Goal: Task Accomplishment & Management: Manage account settings

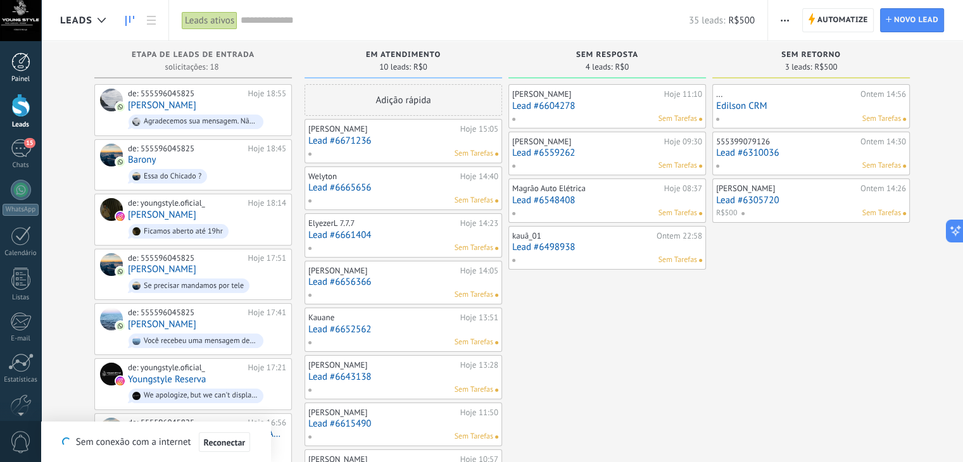
click at [20, 77] on div "Painel" at bounding box center [21, 79] width 37 height 8
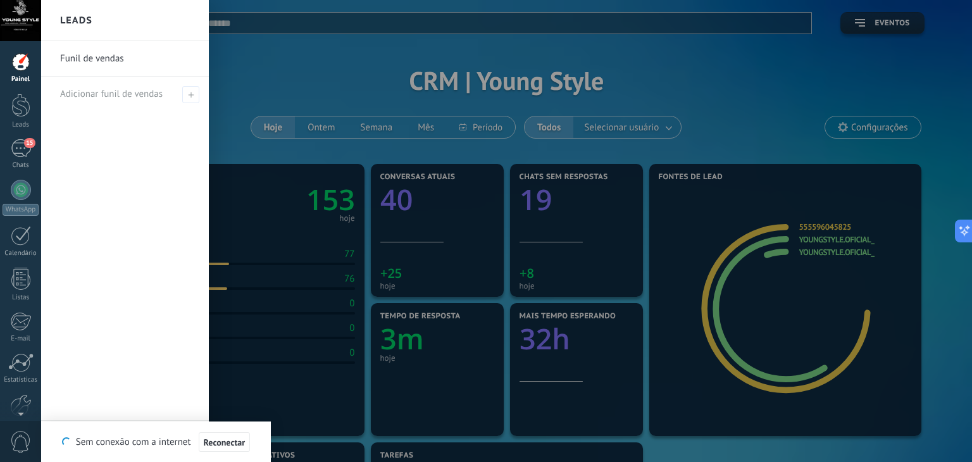
click at [83, 56] on link "Funil de vendas" at bounding box center [128, 58] width 136 height 35
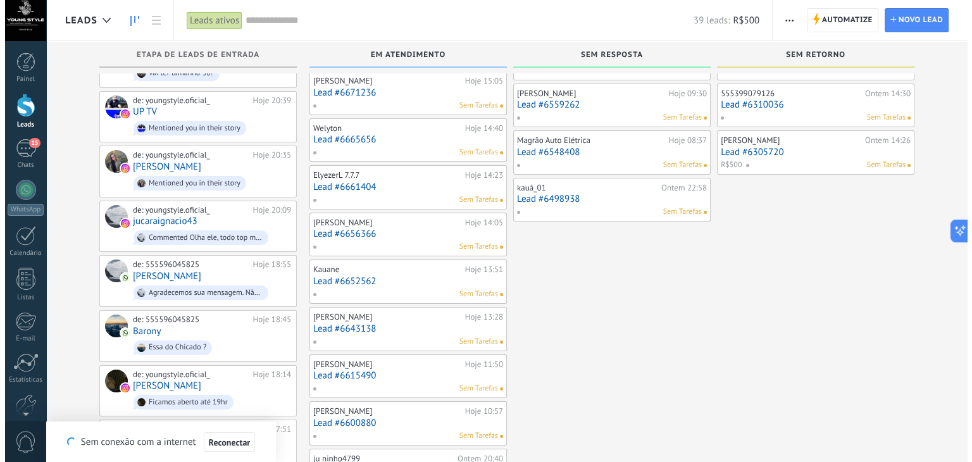
scroll to position [51, 0]
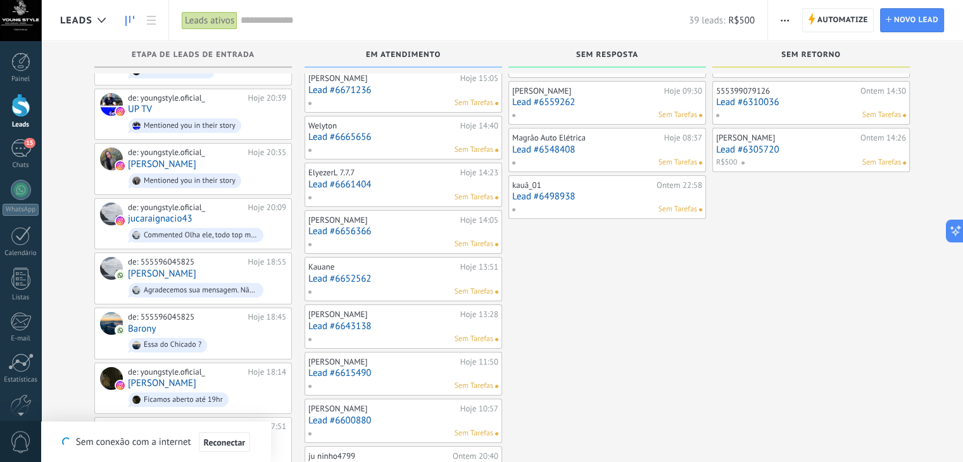
click at [399, 91] on link "Lead #6671236" at bounding box center [403, 90] width 190 height 11
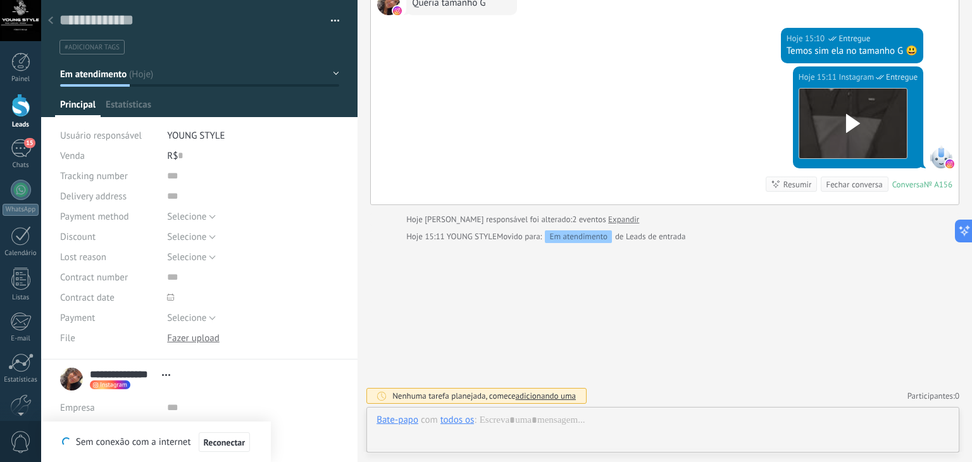
scroll to position [18, 0]
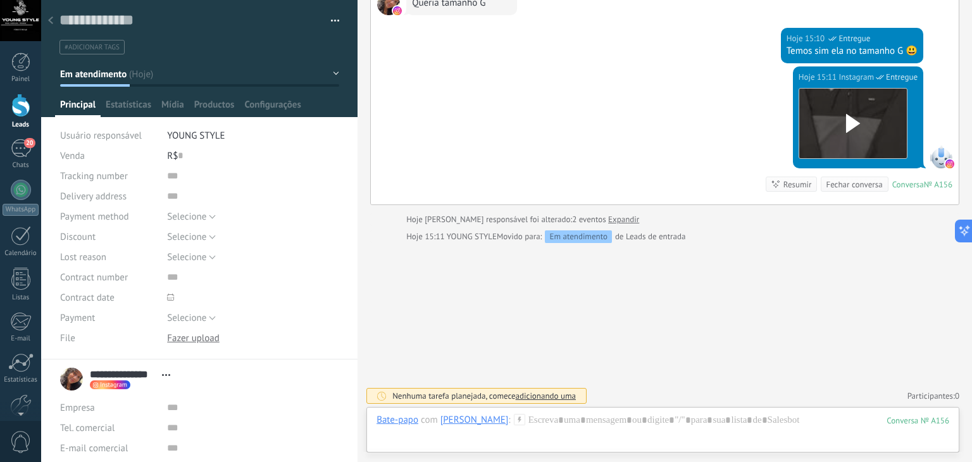
click at [51, 16] on icon at bounding box center [50, 20] width 5 height 8
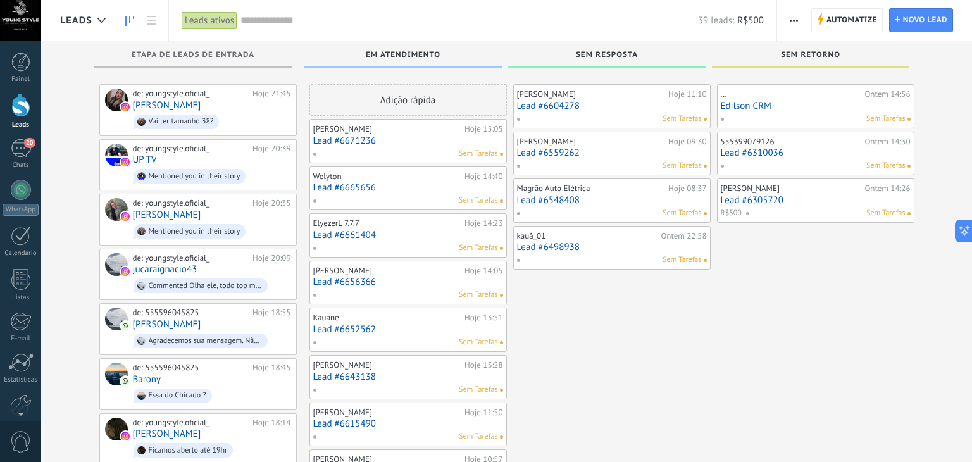
scroll to position [51, 0]
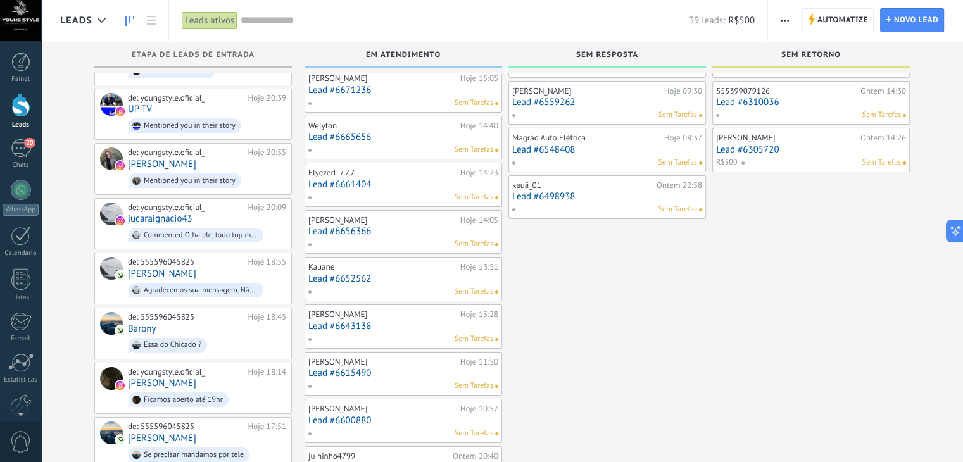
click at [597, 101] on link "Lead #6559262" at bounding box center [607, 102] width 190 height 11
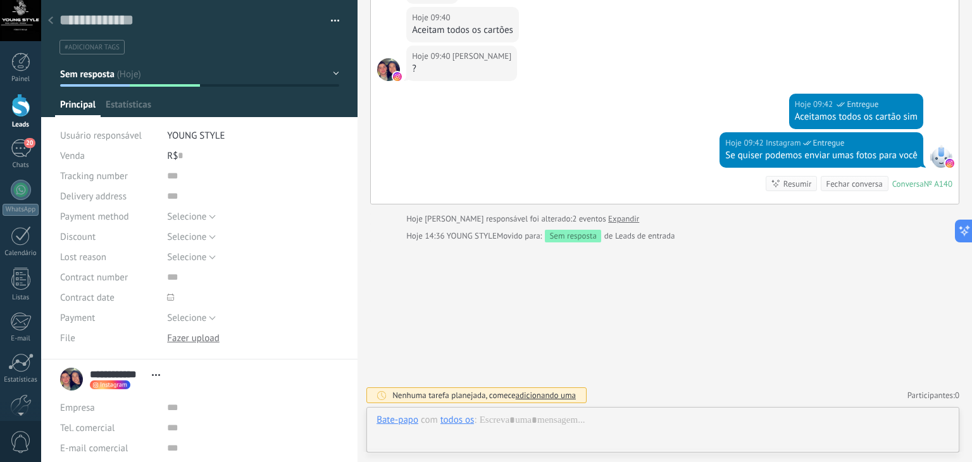
scroll to position [18, 0]
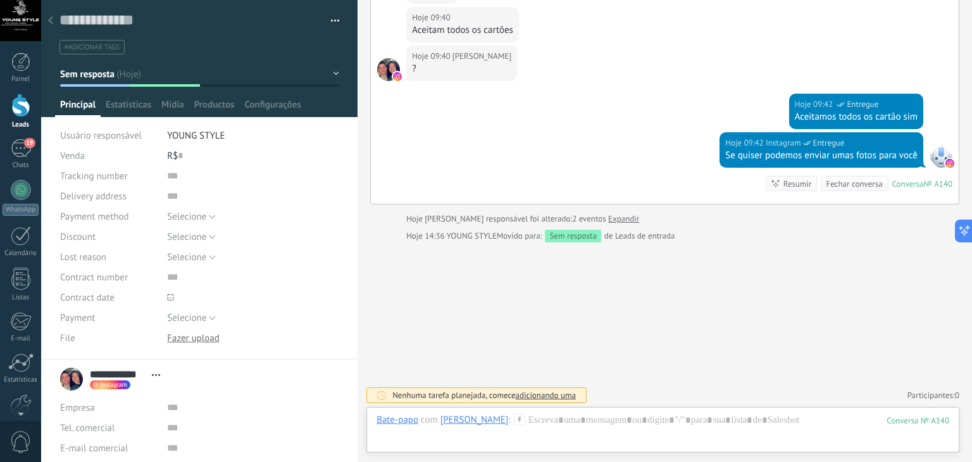
scroll to position [51, 0]
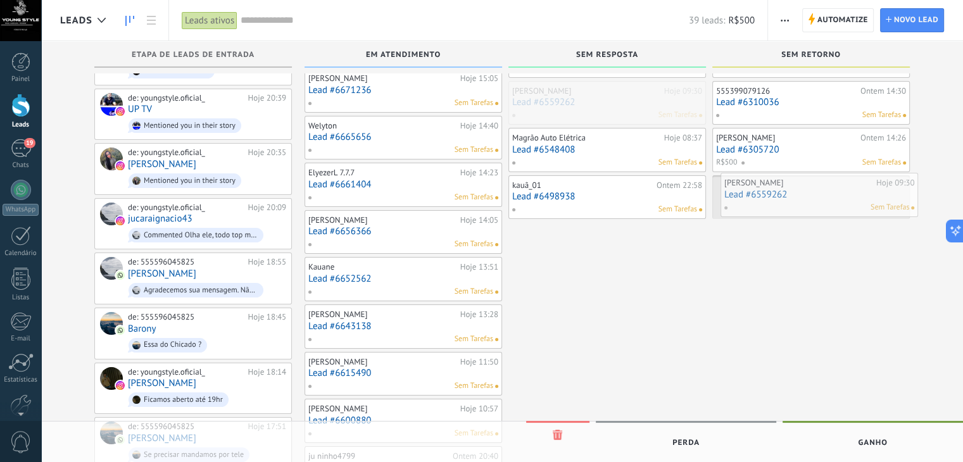
drag, startPoint x: 621, startPoint y: 109, endPoint x: 833, endPoint y: 201, distance: 230.4
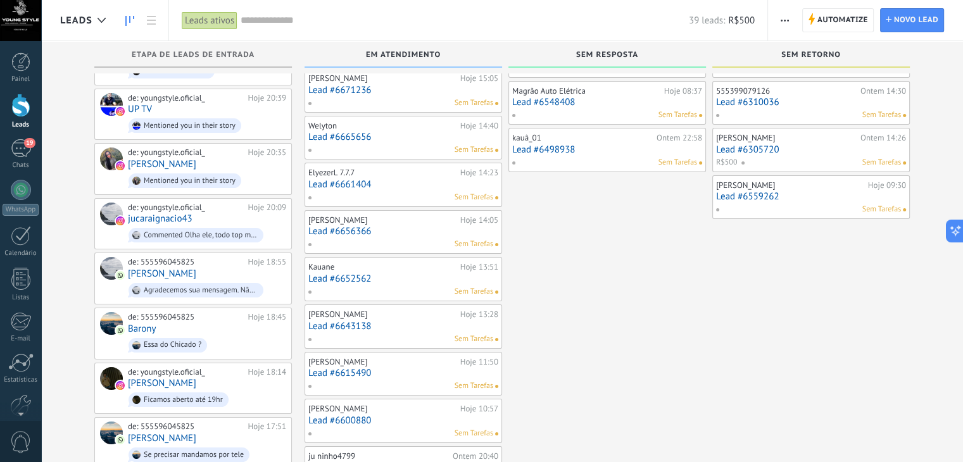
click at [594, 144] on link "Lead #6498938" at bounding box center [607, 149] width 190 height 11
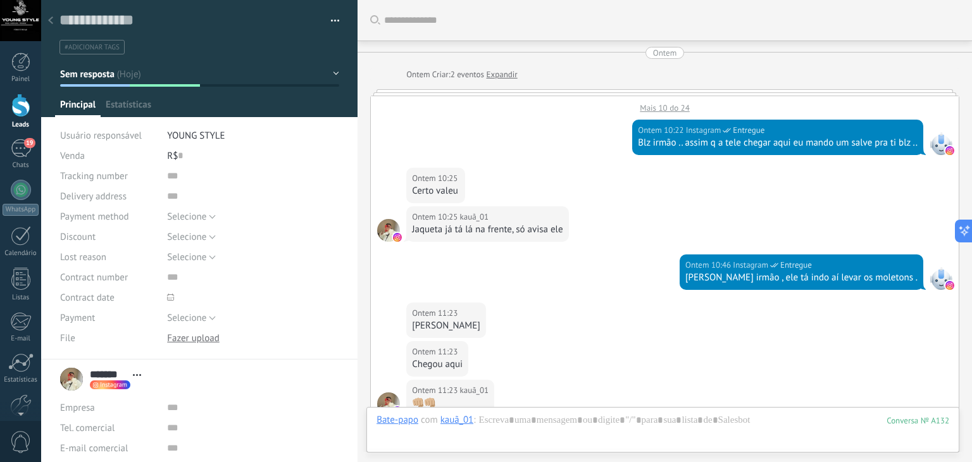
scroll to position [1229, 0]
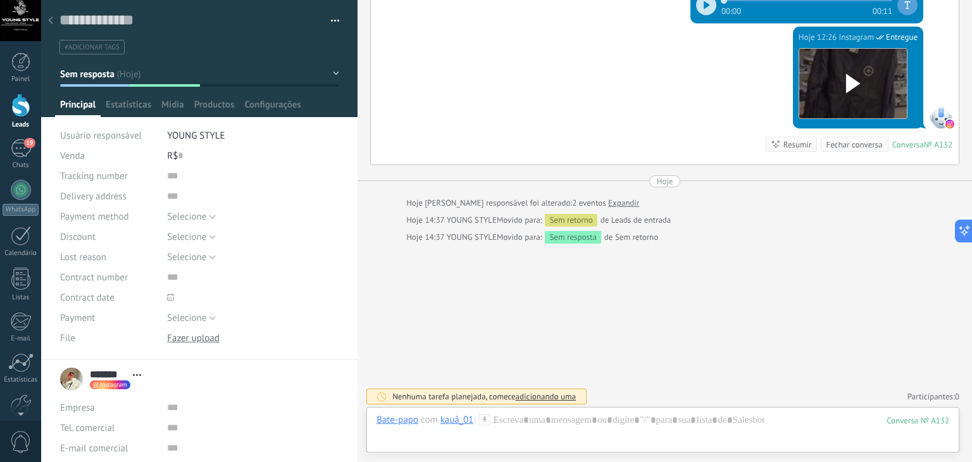
click at [51, 24] on icon at bounding box center [50, 20] width 5 height 8
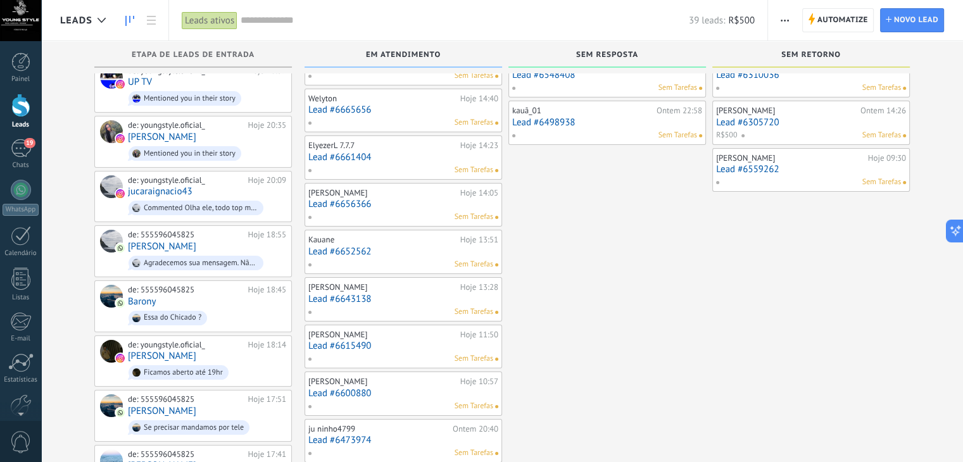
scroll to position [78, 0]
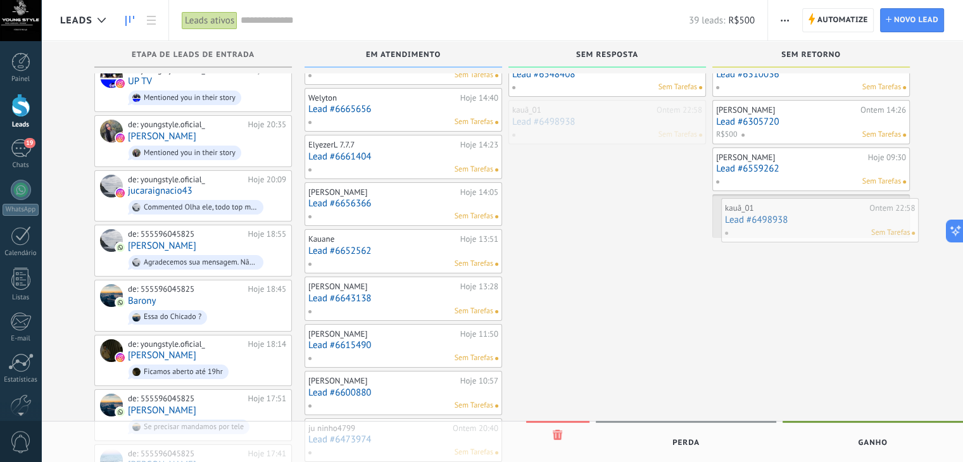
drag, startPoint x: 585, startPoint y: 135, endPoint x: 797, endPoint y: 234, distance: 234.2
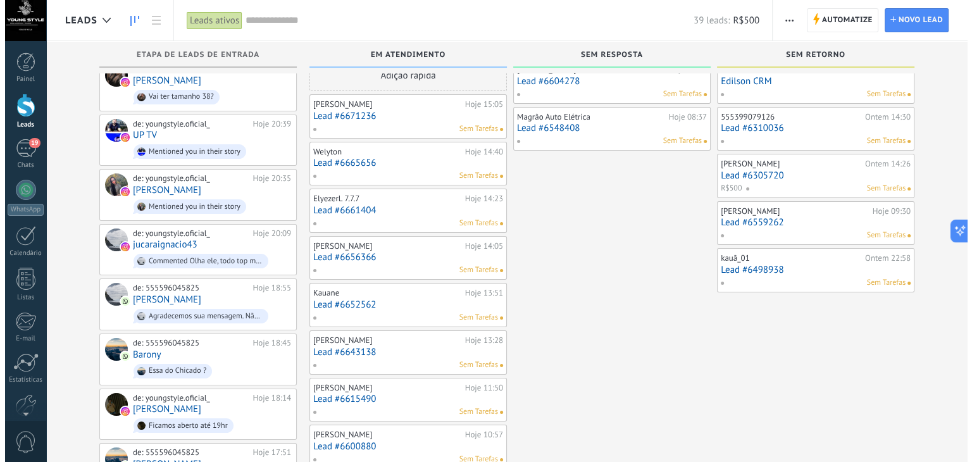
scroll to position [3, 0]
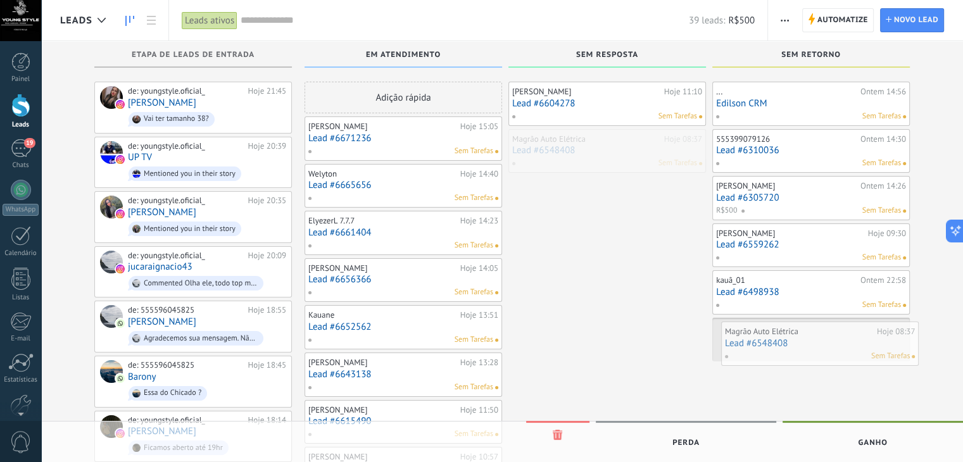
drag, startPoint x: 601, startPoint y: 156, endPoint x: 813, endPoint y: 349, distance: 287.2
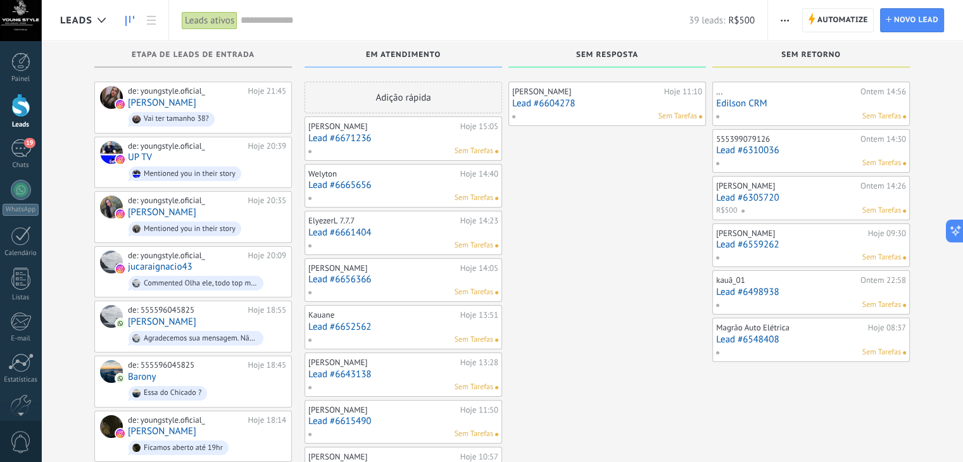
click at [592, 105] on link "Lead #6604278" at bounding box center [607, 103] width 190 height 11
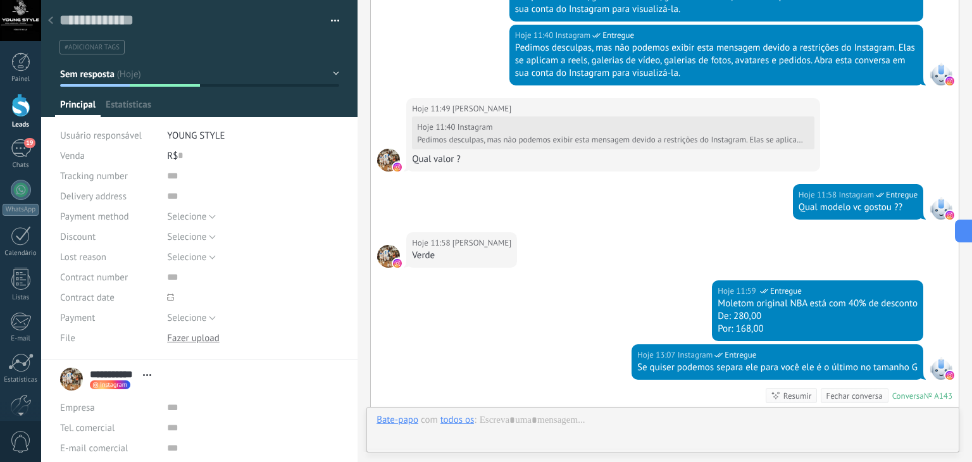
scroll to position [770, 0]
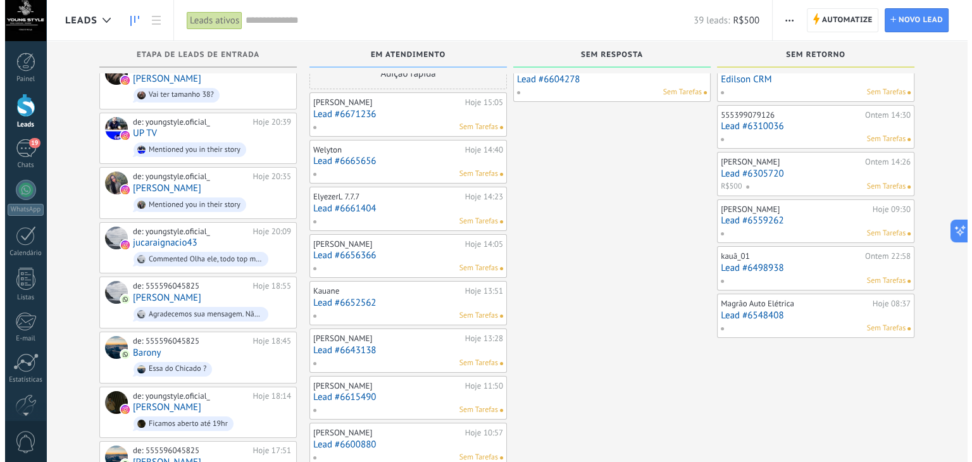
scroll to position [28, 0]
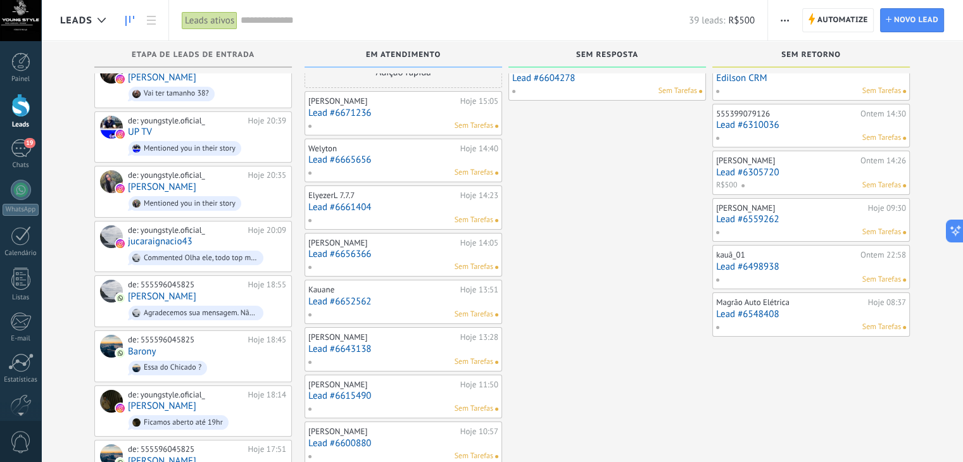
click at [403, 109] on link "Lead #6671236" at bounding box center [403, 113] width 190 height 11
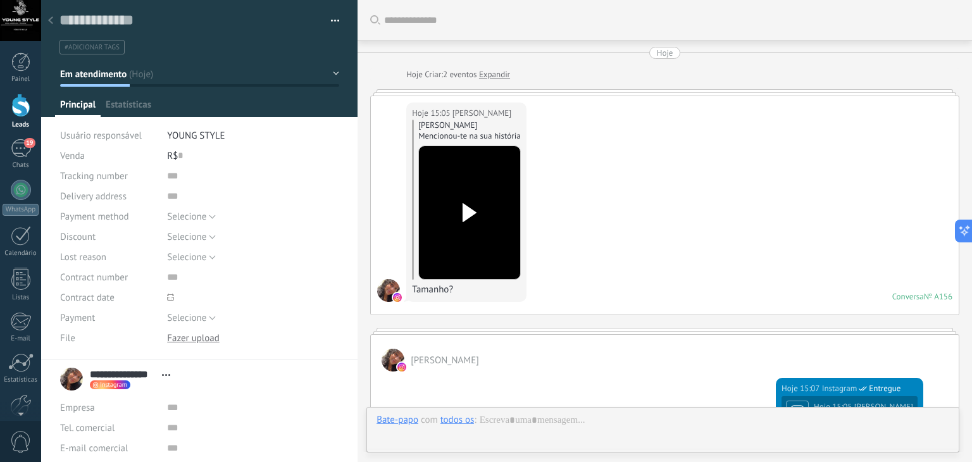
scroll to position [592, 0]
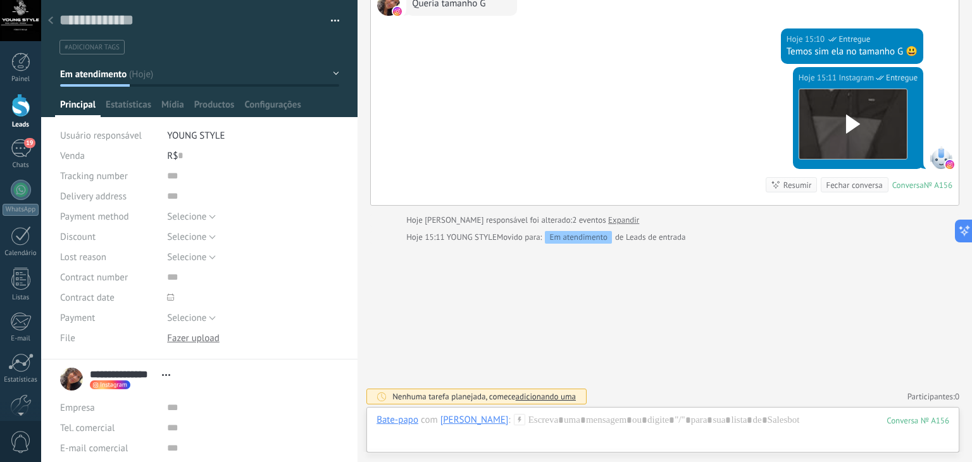
scroll to position [28, 0]
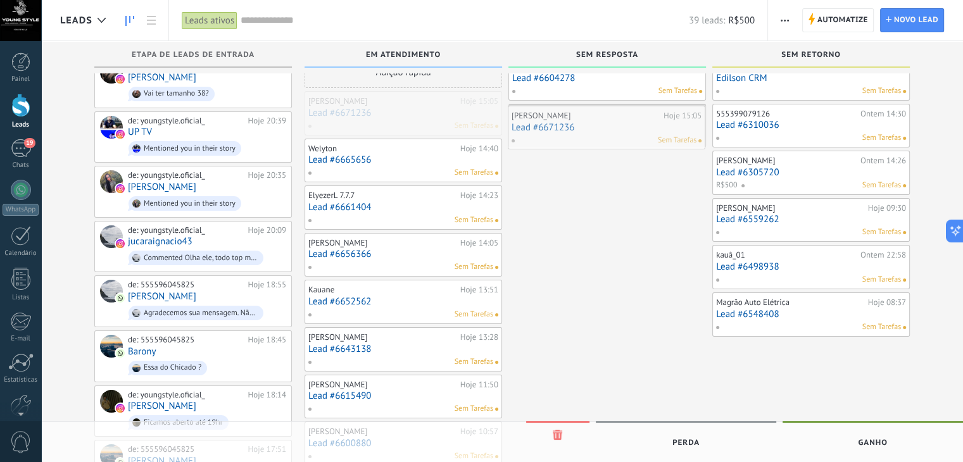
drag, startPoint x: 425, startPoint y: 120, endPoint x: 628, endPoint y: 135, distance: 203.7
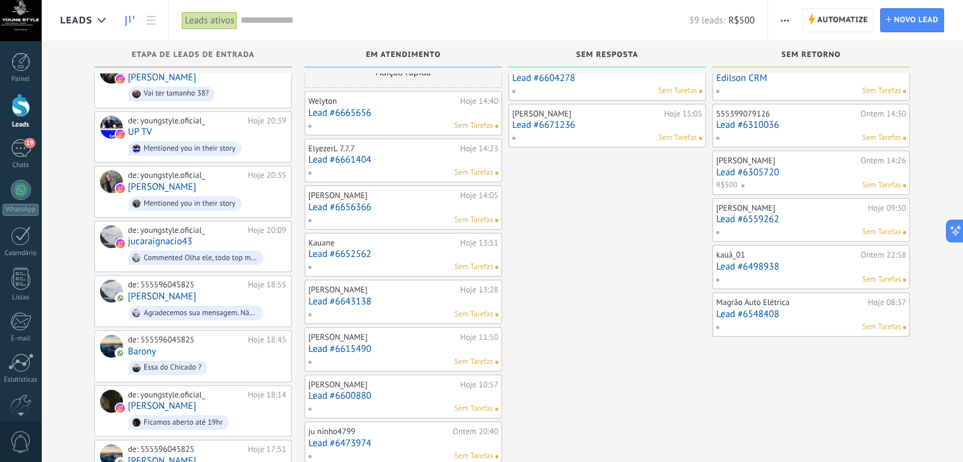
click at [397, 114] on link "Lead #6665656" at bounding box center [403, 113] width 190 height 11
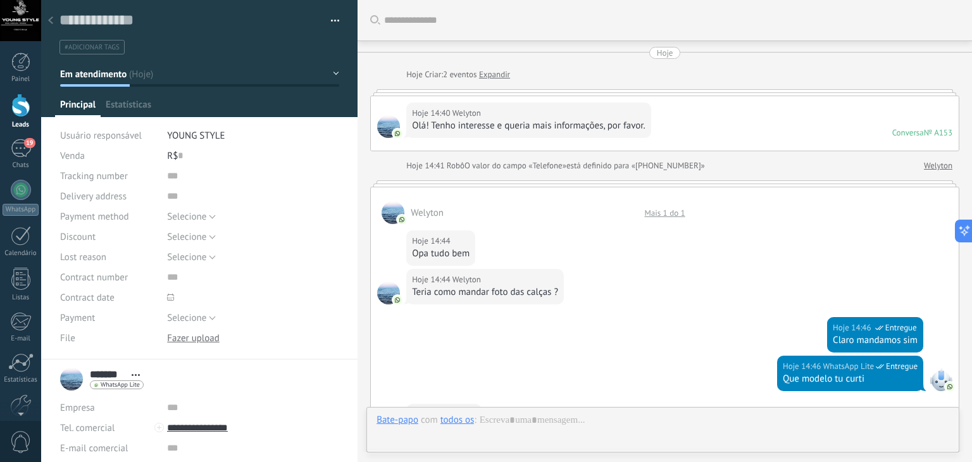
scroll to position [1099, 0]
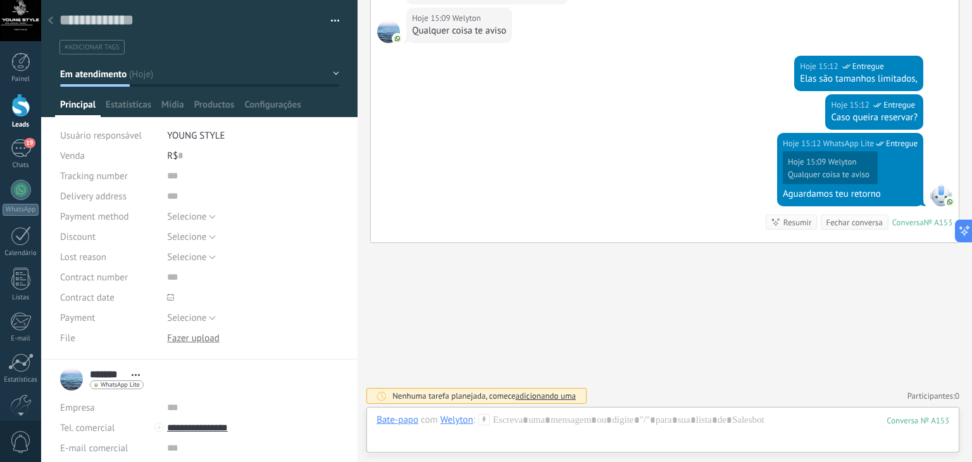
scroll to position [28, 0]
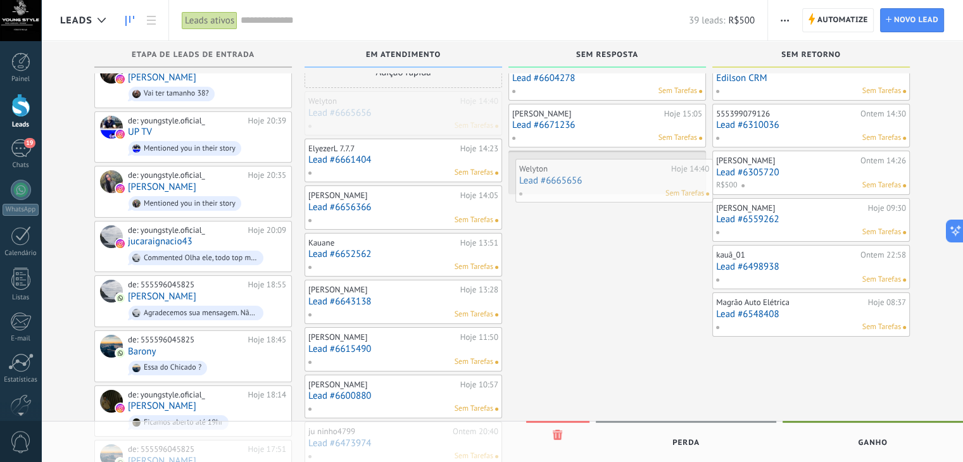
drag, startPoint x: 405, startPoint y: 121, endPoint x: 615, endPoint y: 185, distance: 219.2
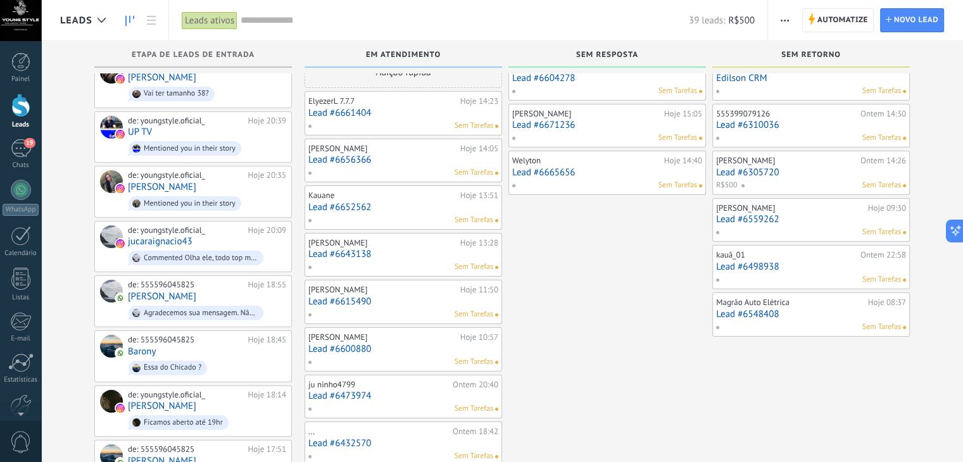
click at [426, 116] on link "Lead #6661404" at bounding box center [403, 113] width 190 height 11
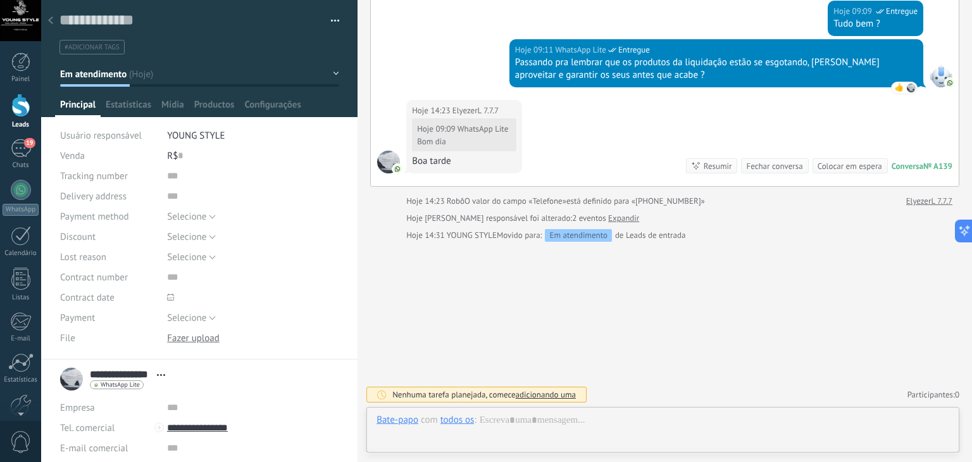
scroll to position [173, 0]
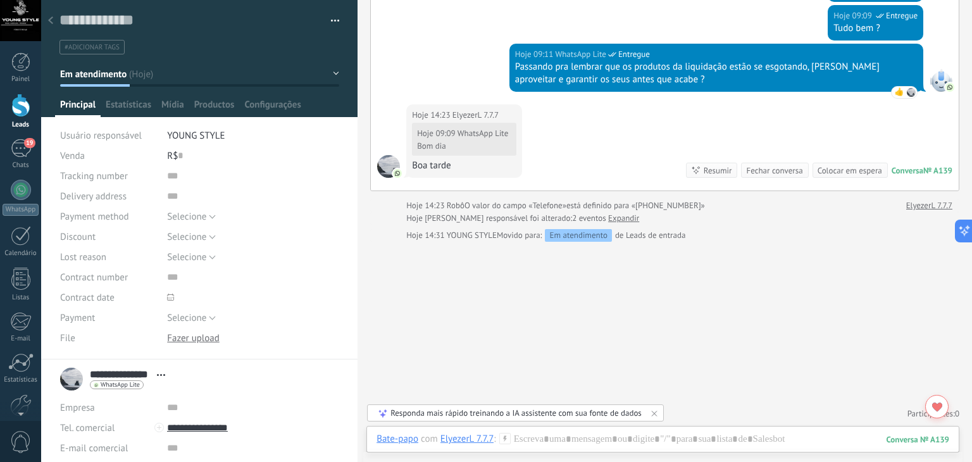
click at [51, 18] on icon at bounding box center [50, 20] width 5 height 8
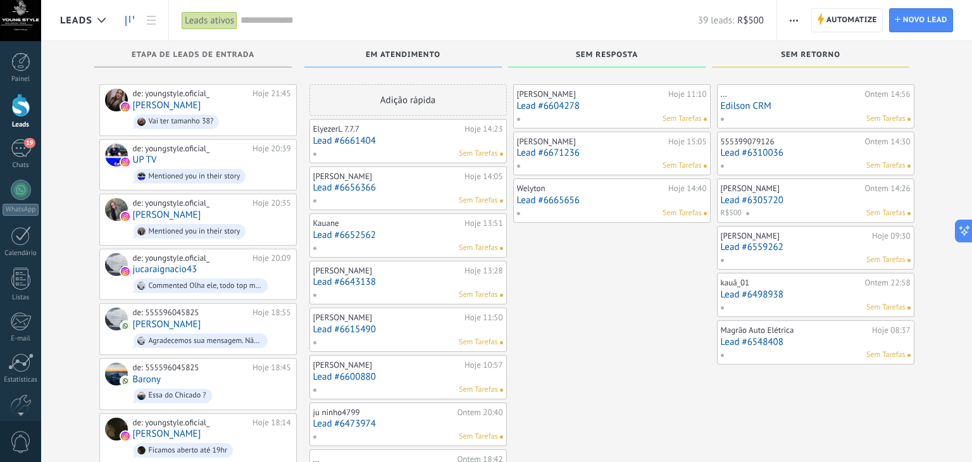
scroll to position [28, 0]
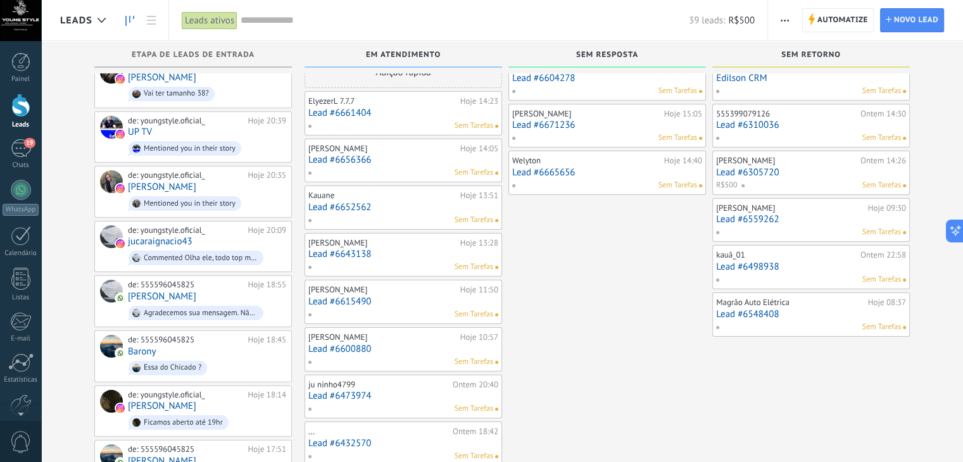
click at [406, 163] on link "Lead #6656366" at bounding box center [403, 159] width 190 height 11
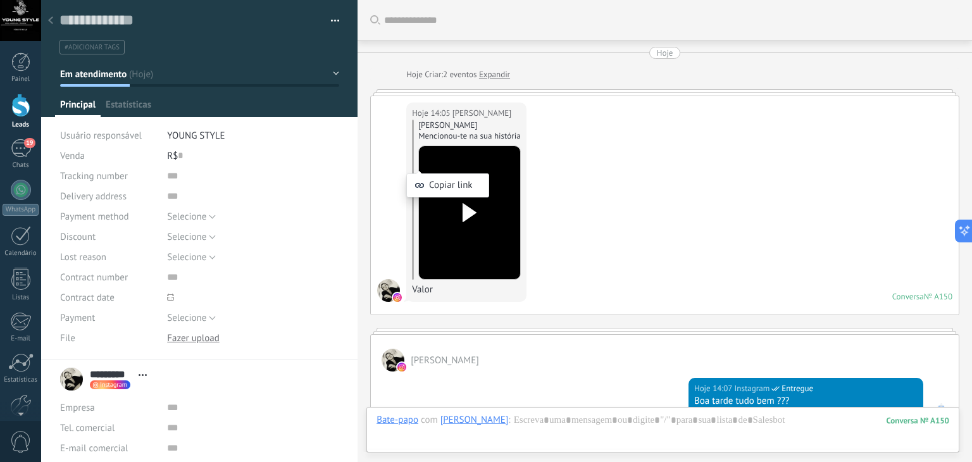
scroll to position [344, 0]
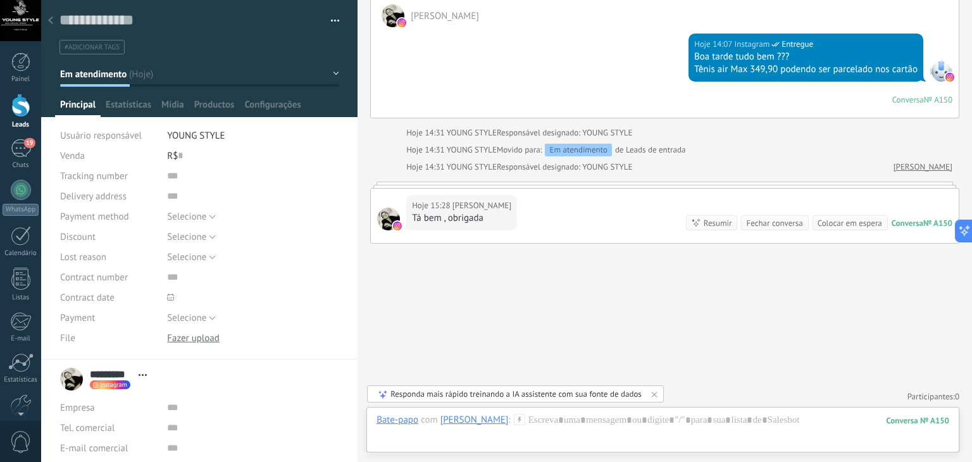
scroll to position [28, 0]
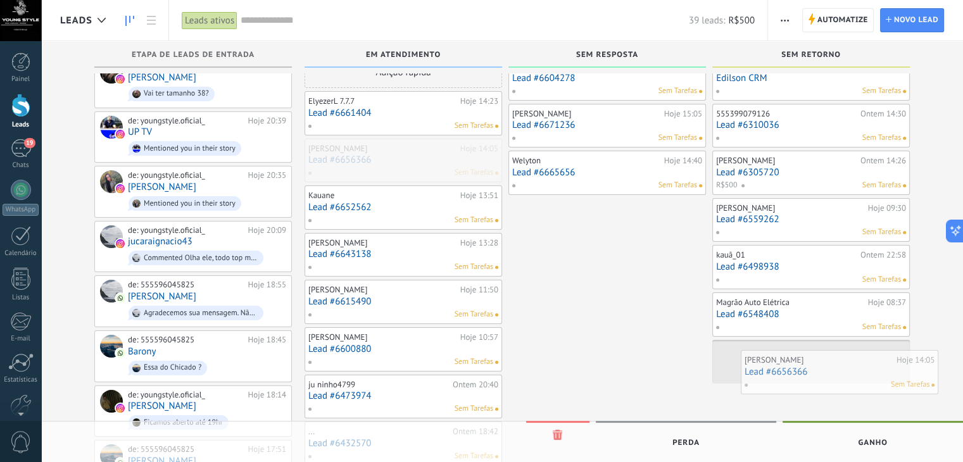
drag, startPoint x: 389, startPoint y: 167, endPoint x: 840, endPoint y: 375, distance: 497.0
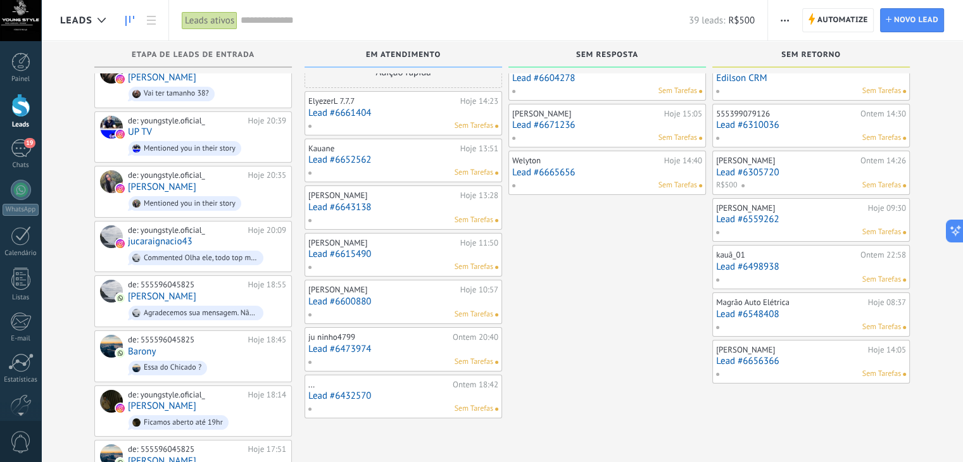
click at [406, 206] on link "Lead #6643138" at bounding box center [403, 207] width 190 height 11
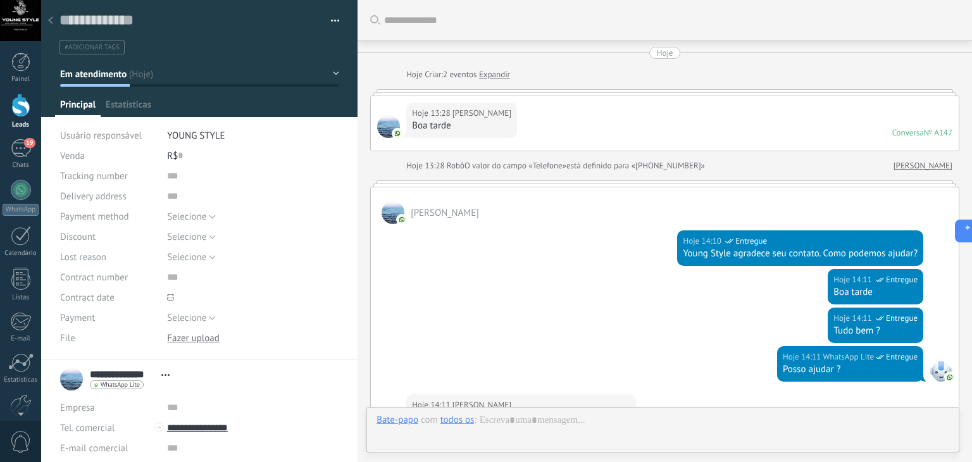
scroll to position [866, 0]
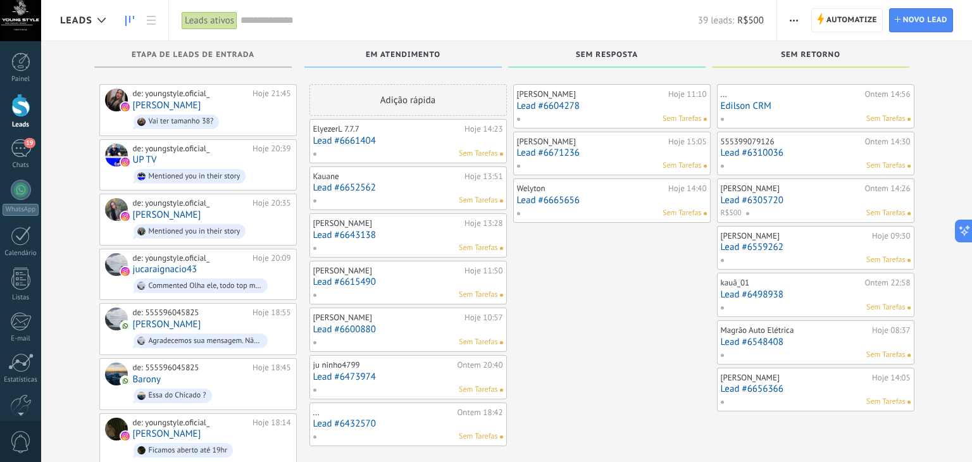
scroll to position [28, 0]
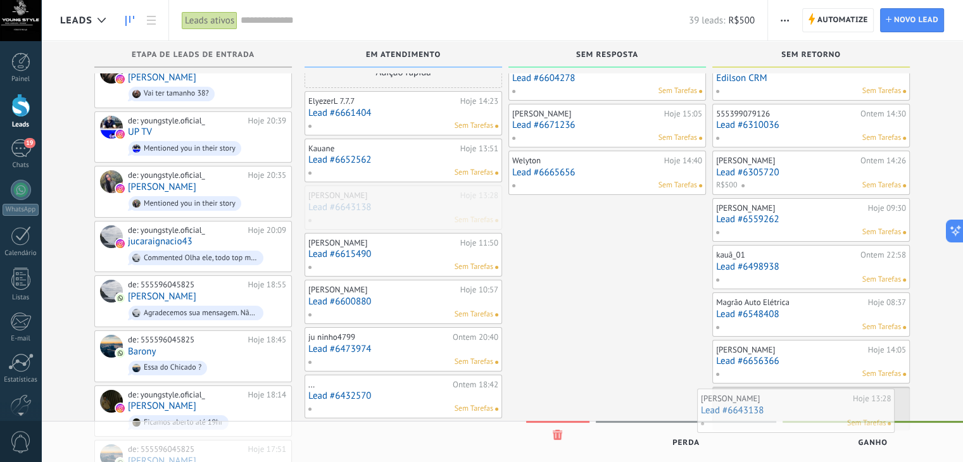
drag, startPoint x: 416, startPoint y: 197, endPoint x: 820, endPoint y: 397, distance: 450.3
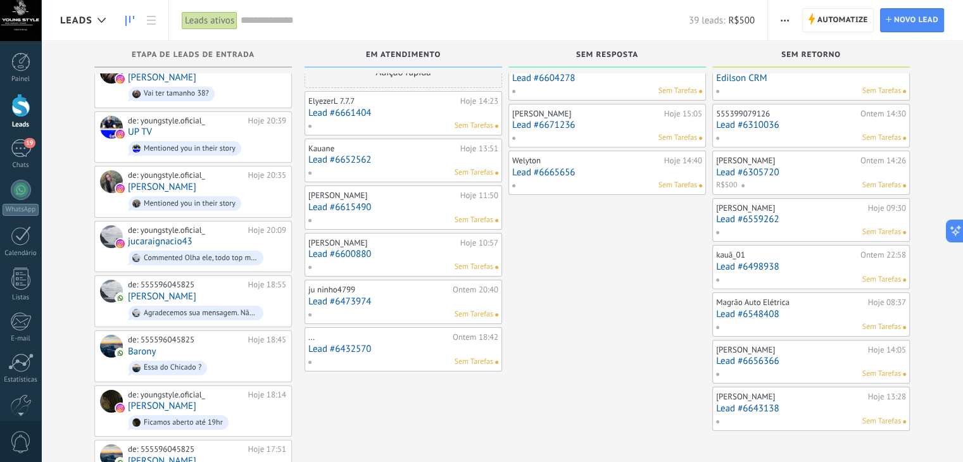
click at [413, 167] on div "Sem Tarefas" at bounding box center [400, 172] width 185 height 11
click at [356, 163] on link "Lead #6652562" at bounding box center [403, 159] width 190 height 11
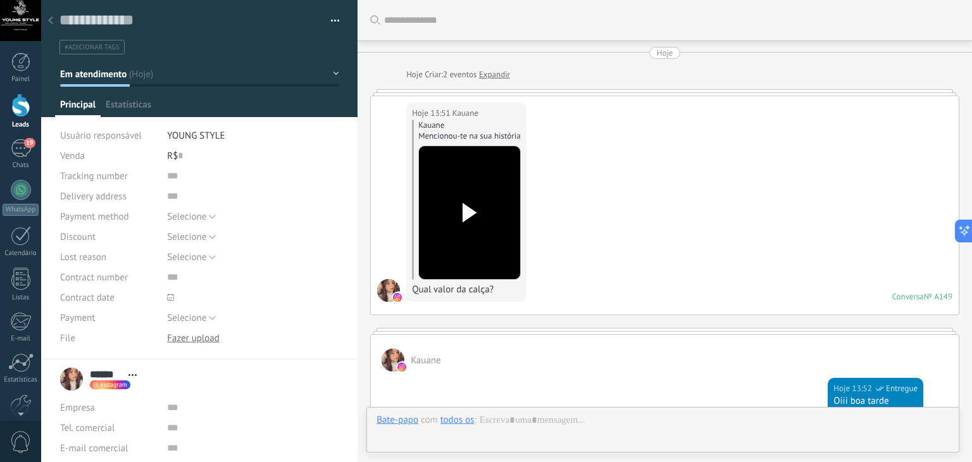
scroll to position [18, 0]
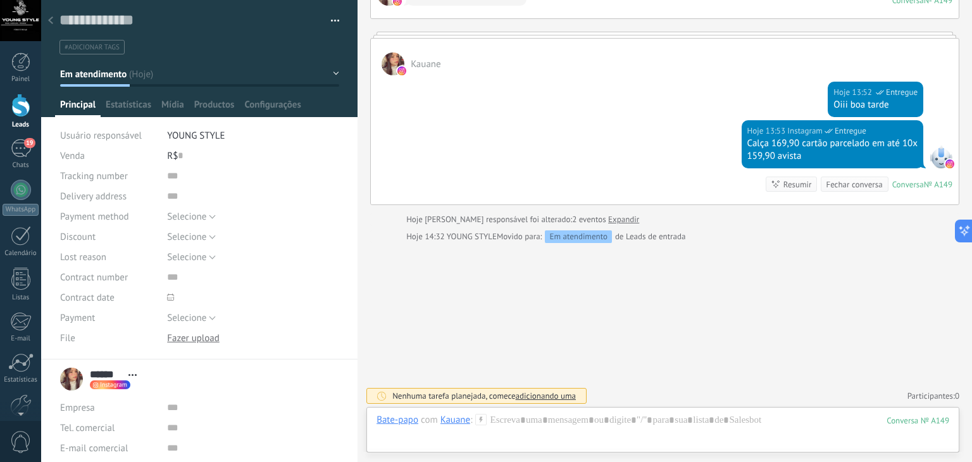
click at [52, 16] on div at bounding box center [51, 21] width 18 height 25
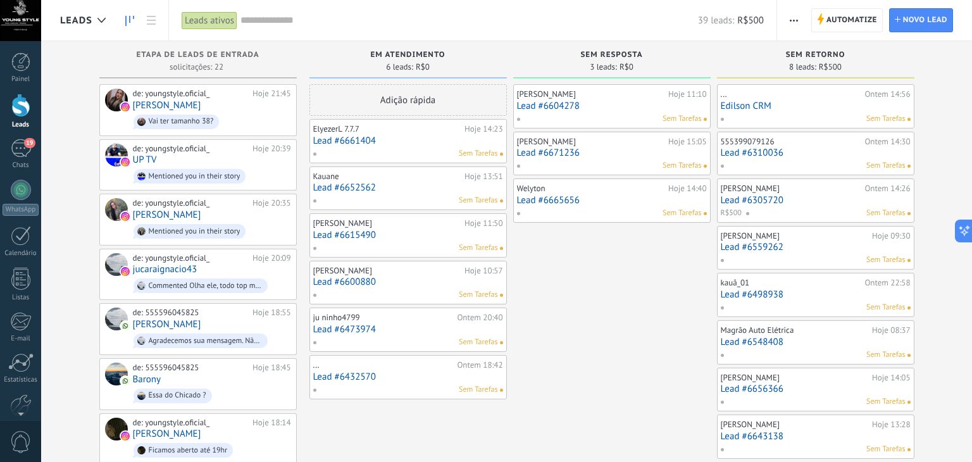
scroll to position [28, 0]
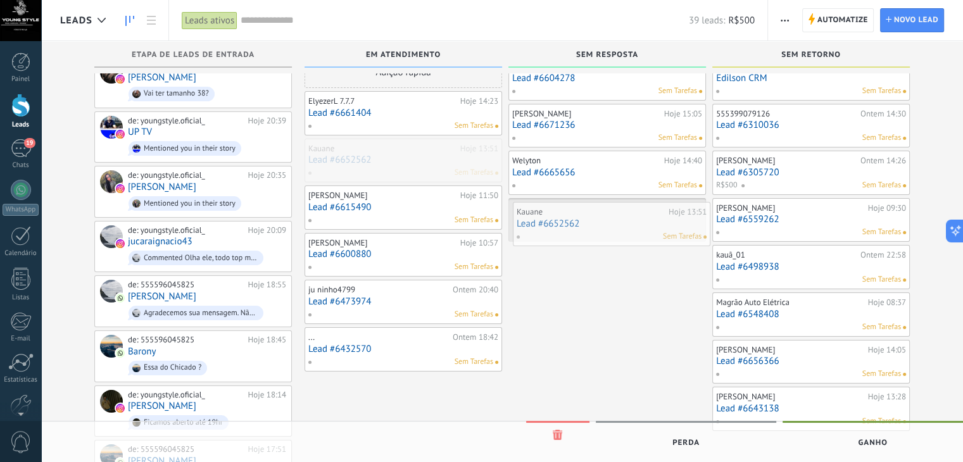
drag, startPoint x: 416, startPoint y: 152, endPoint x: 625, endPoint y: 216, distance: 217.8
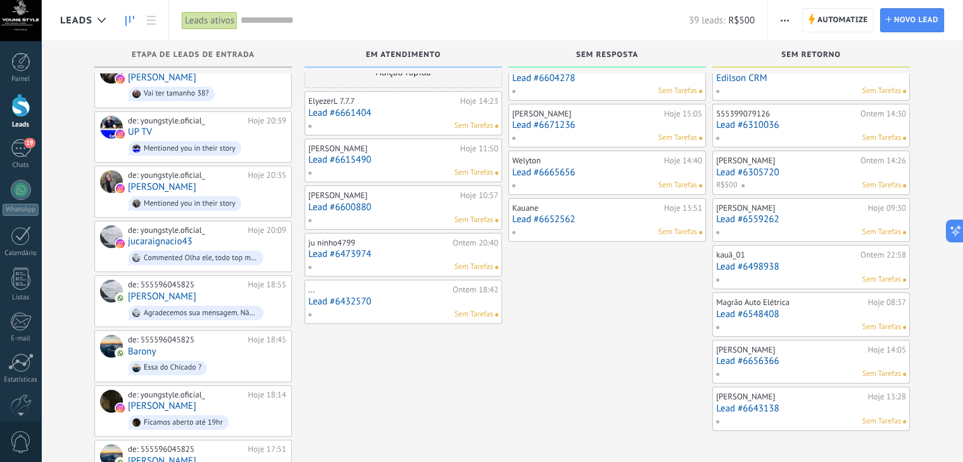
click at [396, 157] on link "Lead #6615490" at bounding box center [403, 159] width 190 height 11
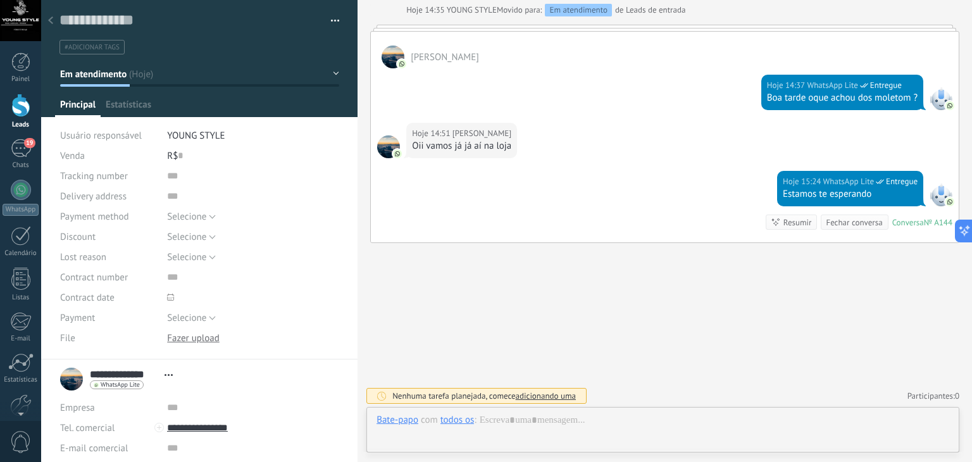
scroll to position [18, 0]
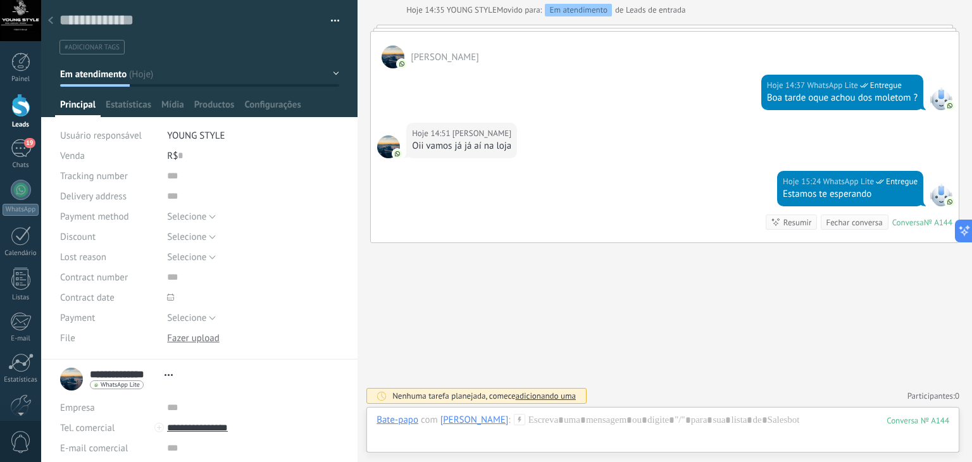
click at [51, 21] on icon at bounding box center [50, 20] width 5 height 8
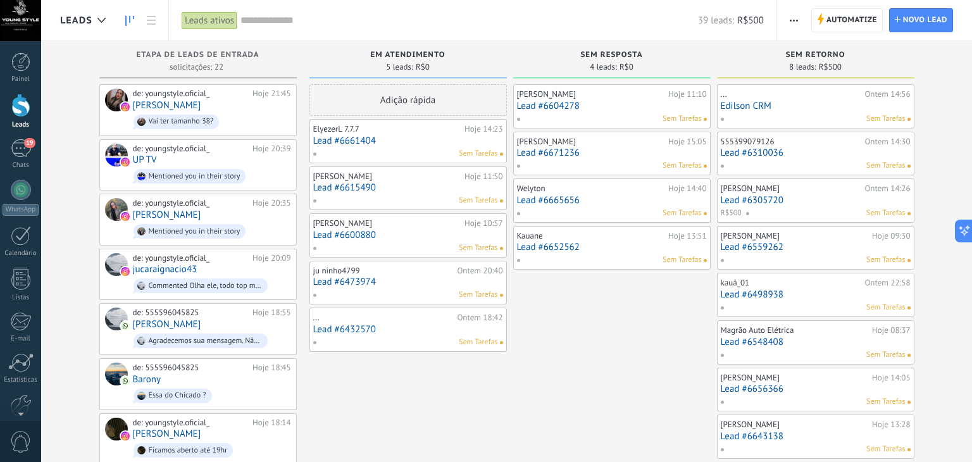
scroll to position [28, 0]
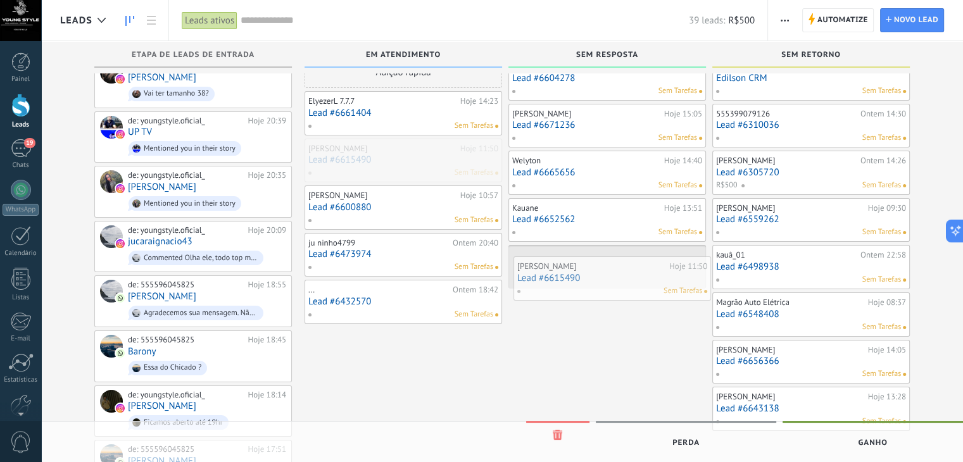
drag, startPoint x: 420, startPoint y: 151, endPoint x: 630, endPoint y: 267, distance: 239.7
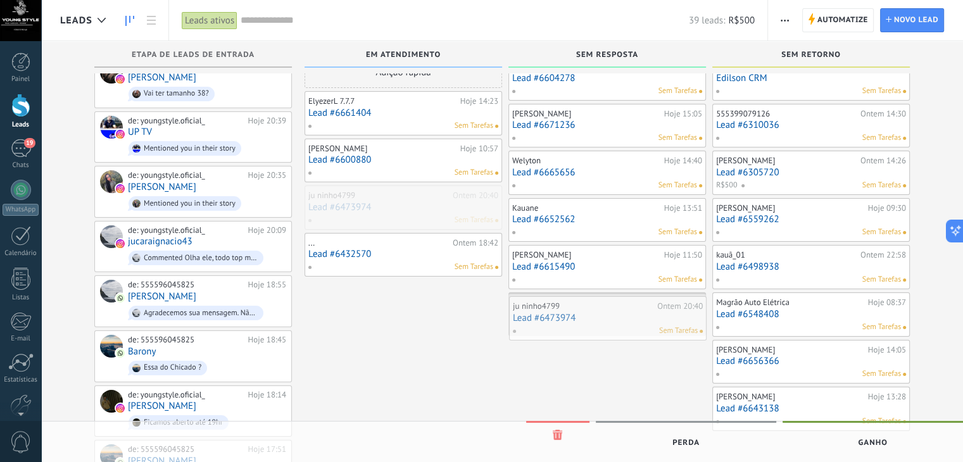
drag, startPoint x: 398, startPoint y: 198, endPoint x: 608, endPoint y: 309, distance: 237.0
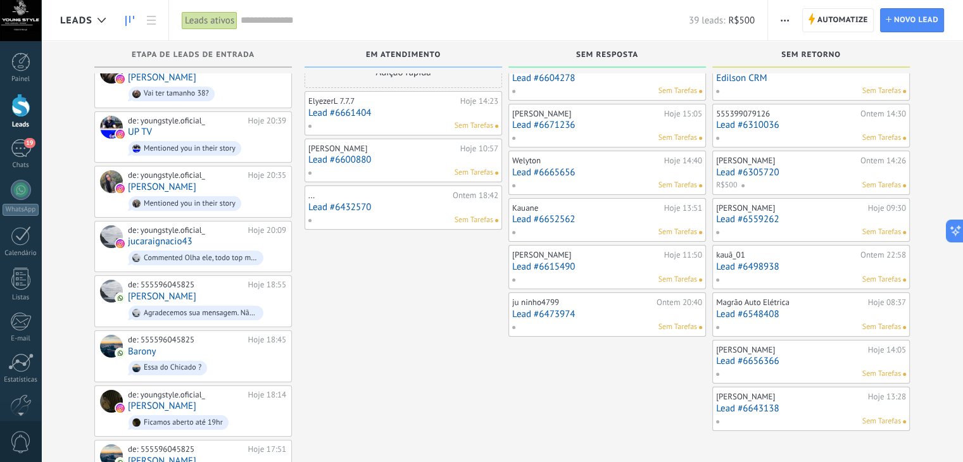
click at [405, 206] on link "Lead #6432570" at bounding box center [403, 207] width 190 height 11
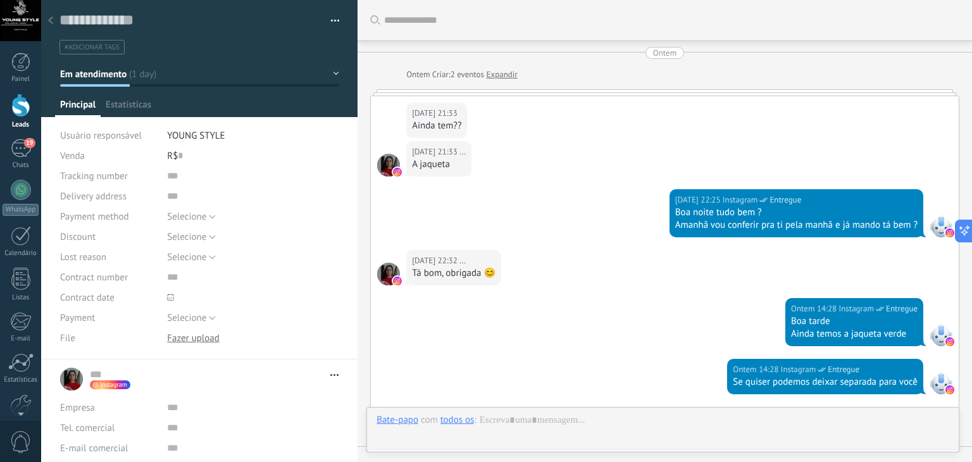
scroll to position [711, 0]
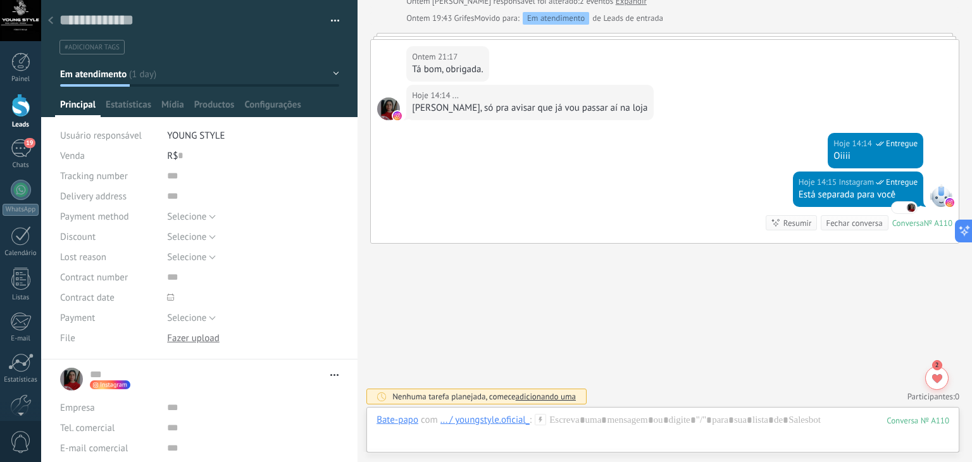
click at [51, 21] on icon at bounding box center [50, 20] width 5 height 8
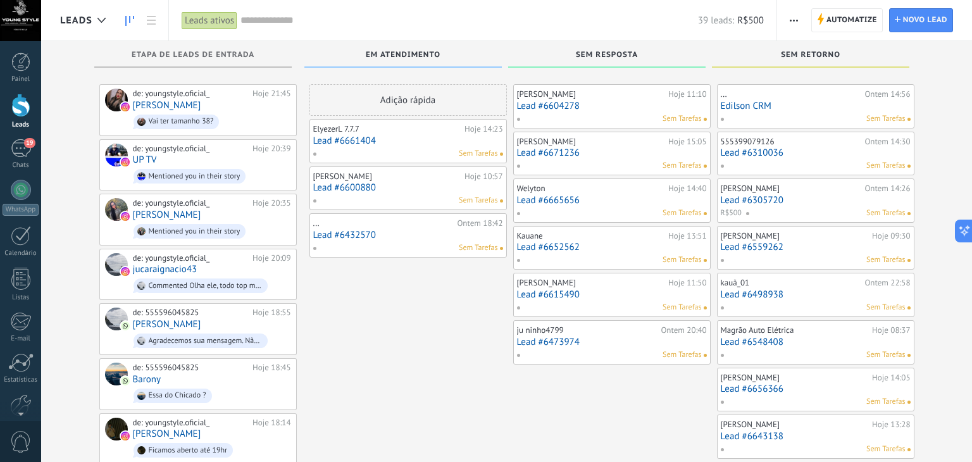
scroll to position [28, 0]
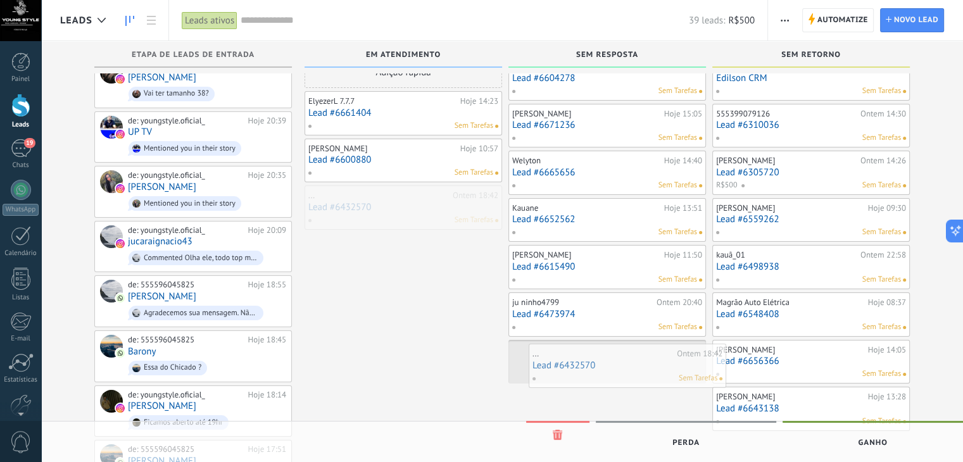
drag, startPoint x: 411, startPoint y: 205, endPoint x: 635, endPoint y: 365, distance: 275.0
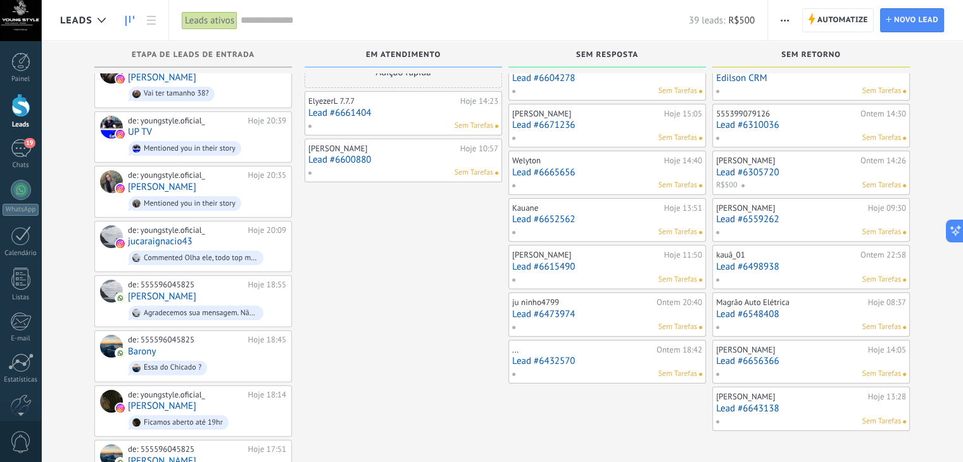
click at [405, 158] on link "Lead #6600880" at bounding box center [403, 159] width 190 height 11
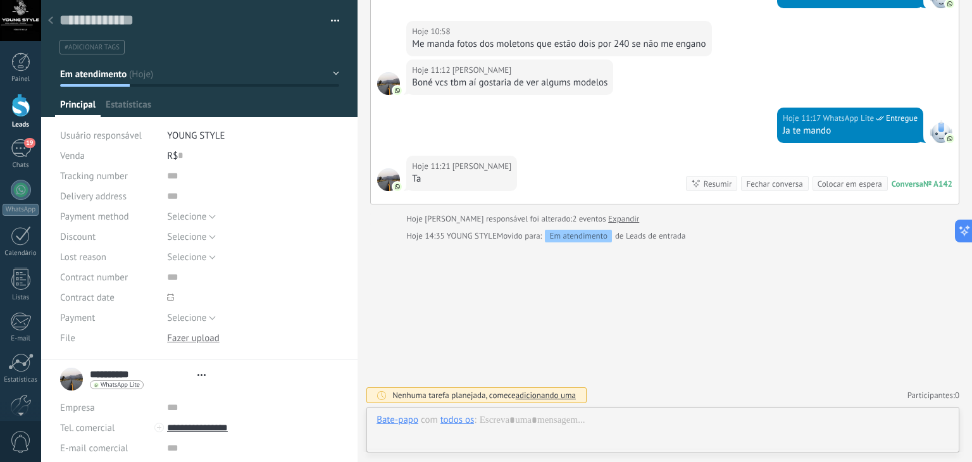
scroll to position [18, 0]
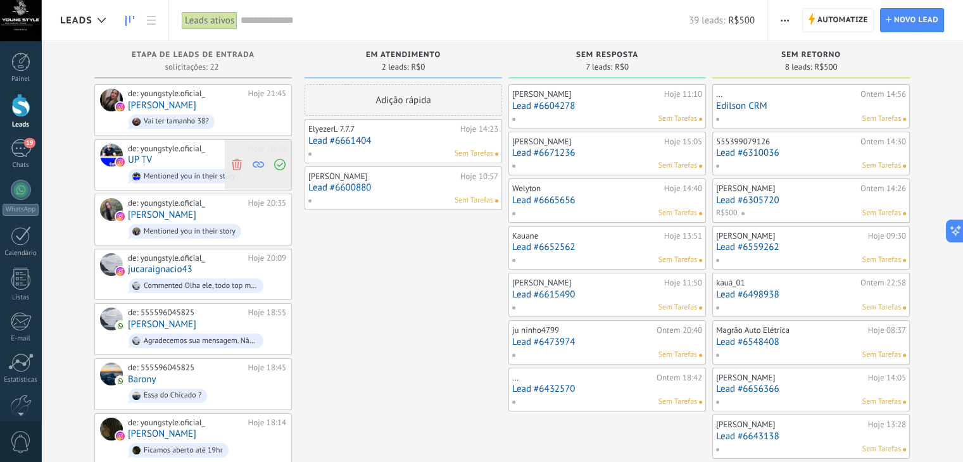
click at [235, 161] on icon at bounding box center [236, 164] width 11 height 11
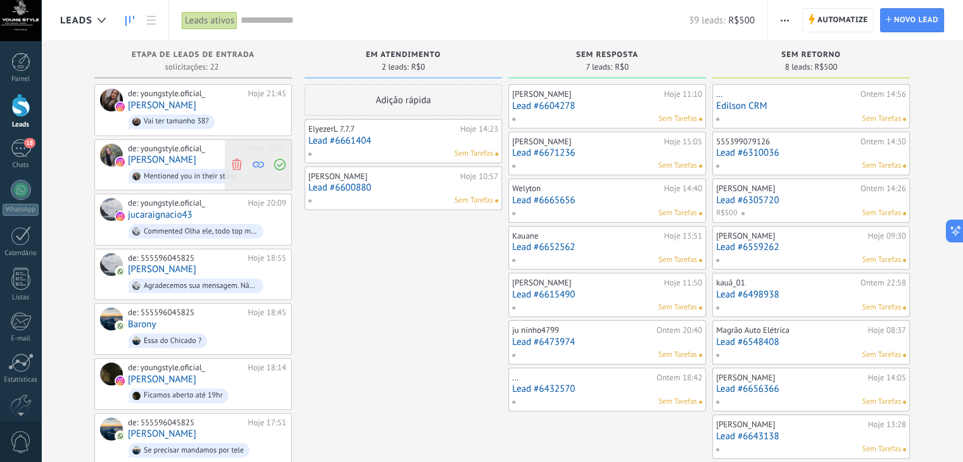
click at [234, 163] on icon at bounding box center [236, 164] width 11 height 11
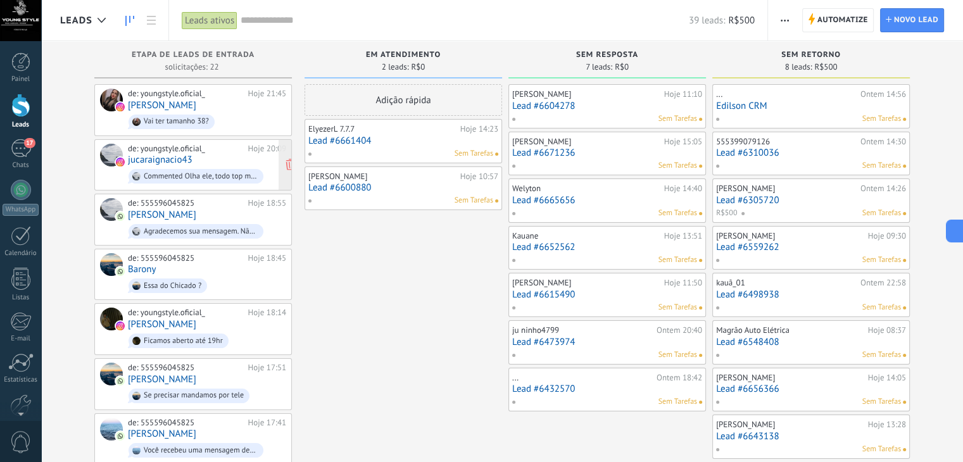
click at [168, 156] on link "jucaraignacio43" at bounding box center [160, 159] width 65 height 11
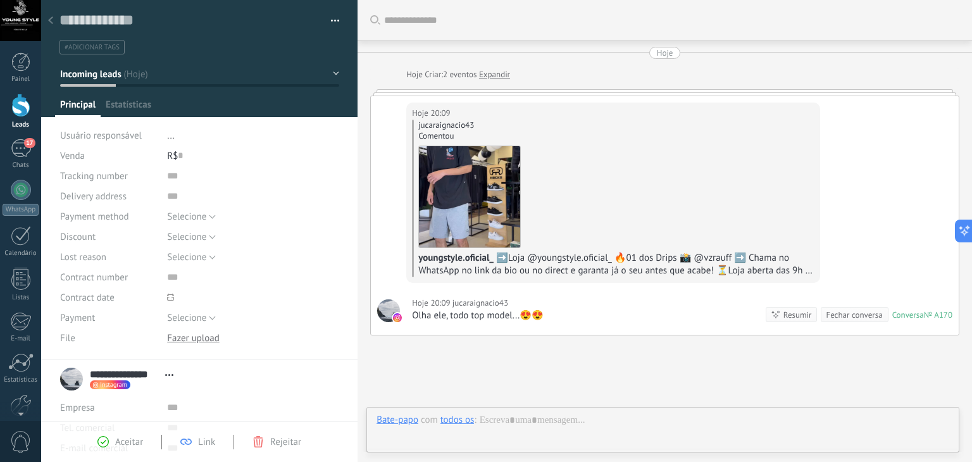
scroll to position [94, 0]
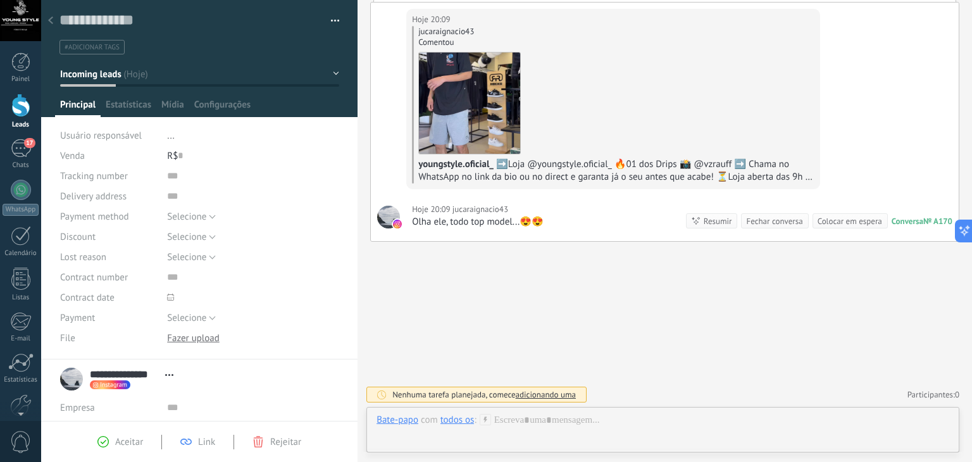
click at [53, 22] on div at bounding box center [51, 21] width 18 height 25
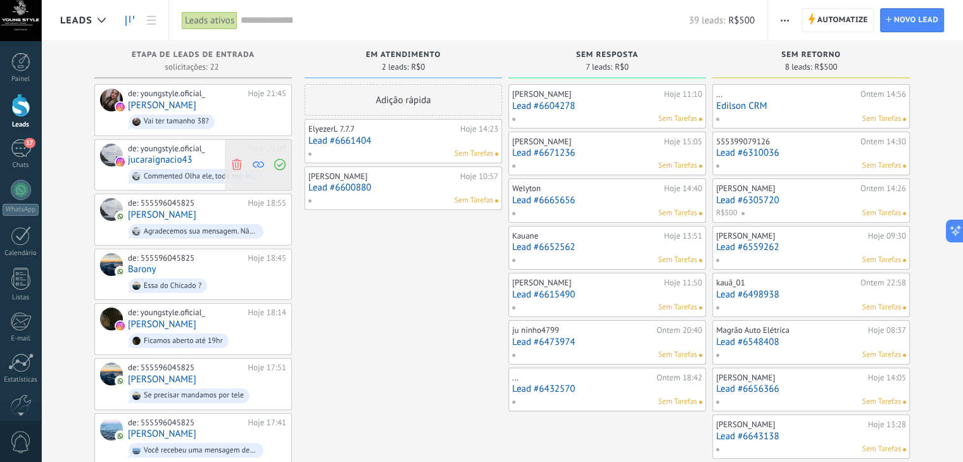
click at [233, 163] on use at bounding box center [236, 164] width 9 height 11
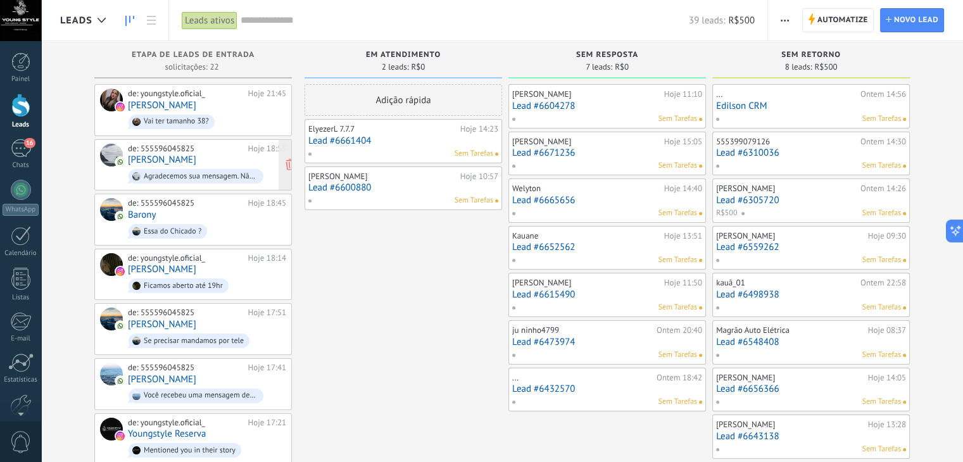
click at [213, 166] on span "Agradecemos sua mensagem. Não estamos disponíveis no momento, mas entraremos em…" at bounding box center [207, 176] width 158 height 20
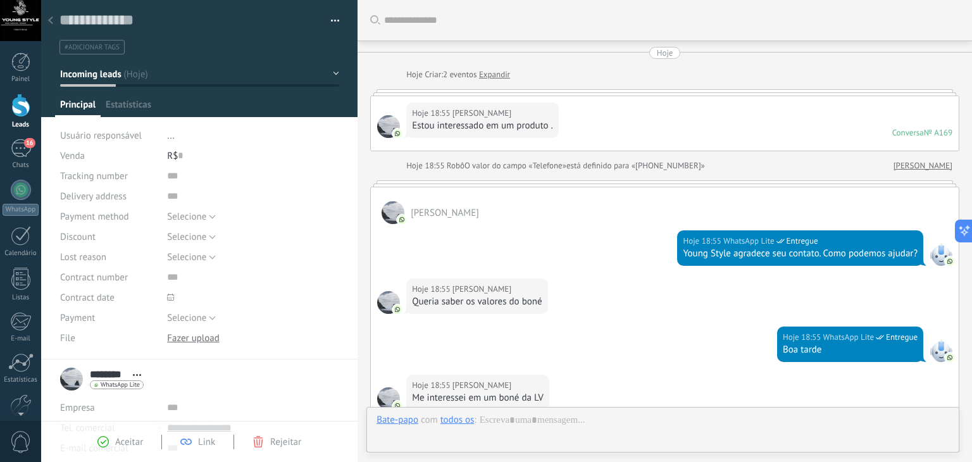
scroll to position [489, 0]
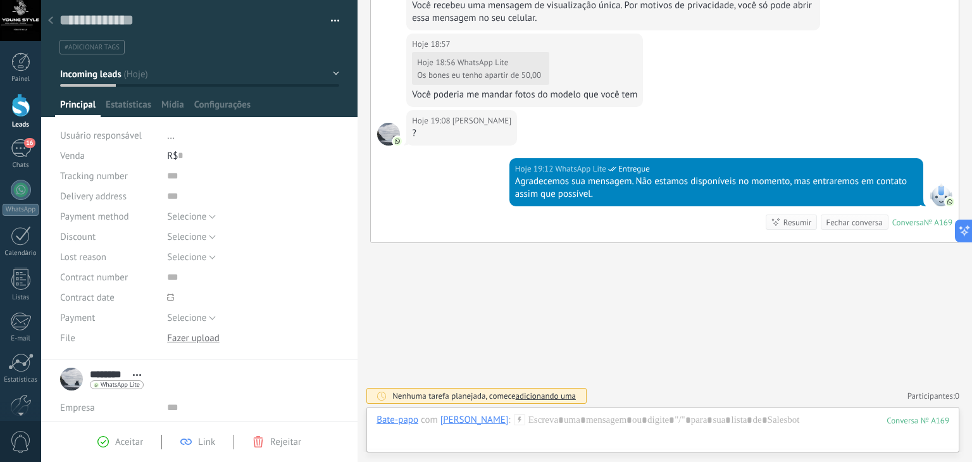
click at [50, 21] on use at bounding box center [50, 20] width 5 height 8
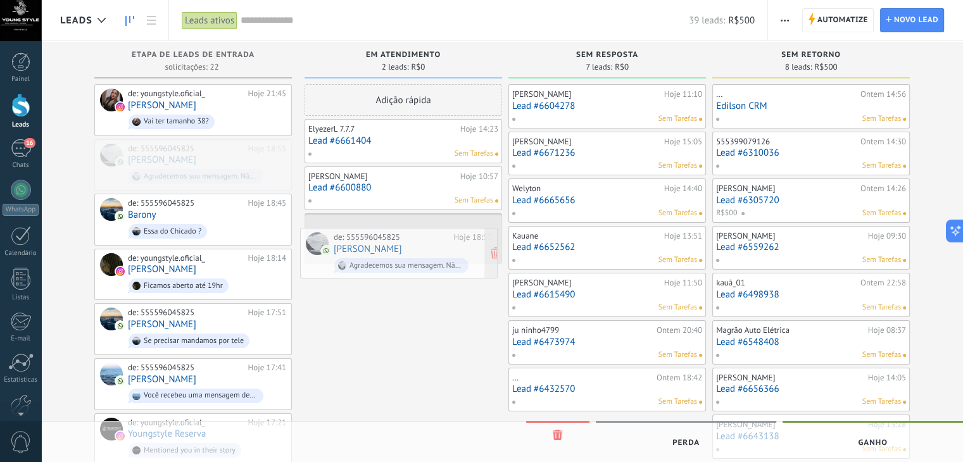
drag, startPoint x: 210, startPoint y: 161, endPoint x: 416, endPoint y: 251, distance: 224.5
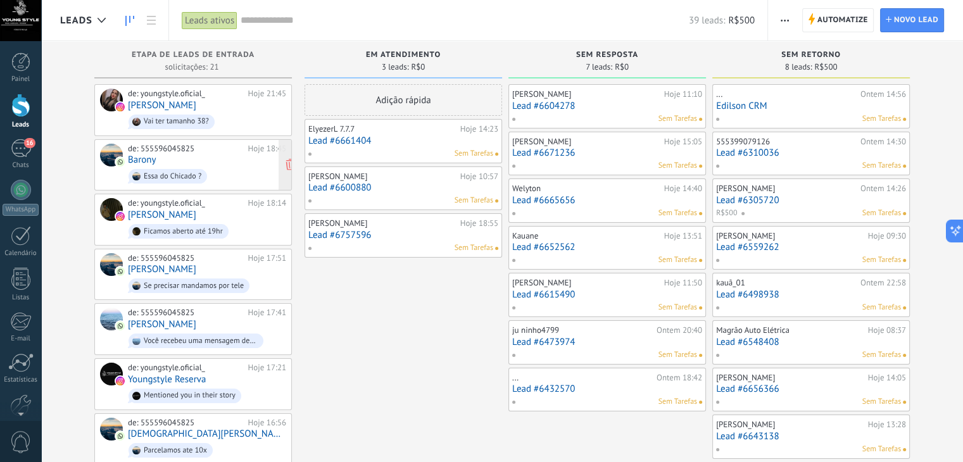
click at [226, 166] on span "Essa do Chicado ?" at bounding box center [207, 176] width 158 height 20
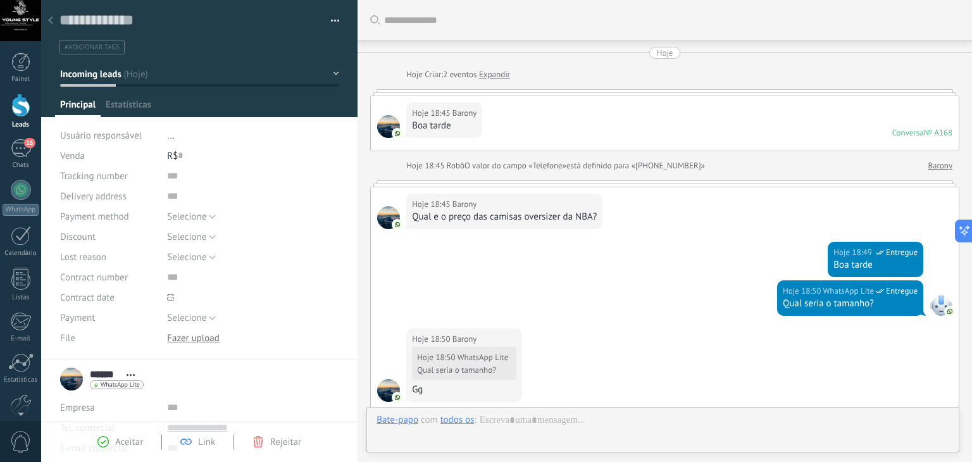
scroll to position [18, 0]
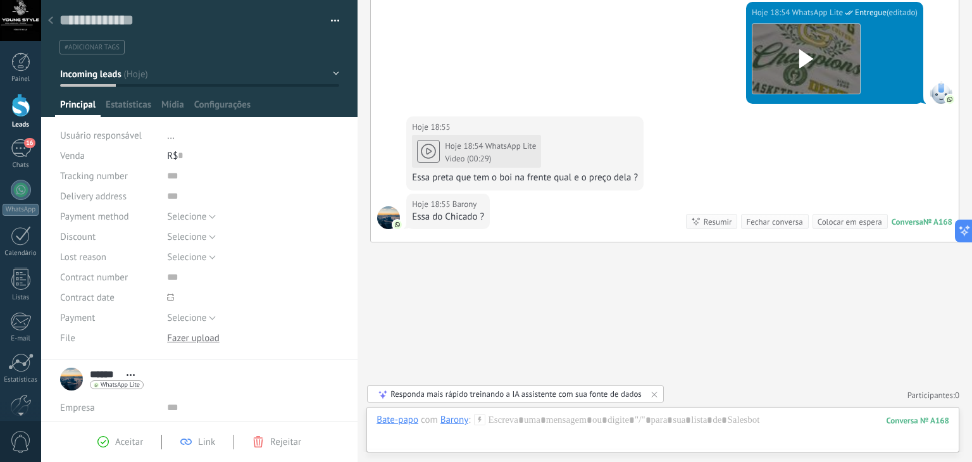
click at [49, 22] on use at bounding box center [50, 20] width 5 height 8
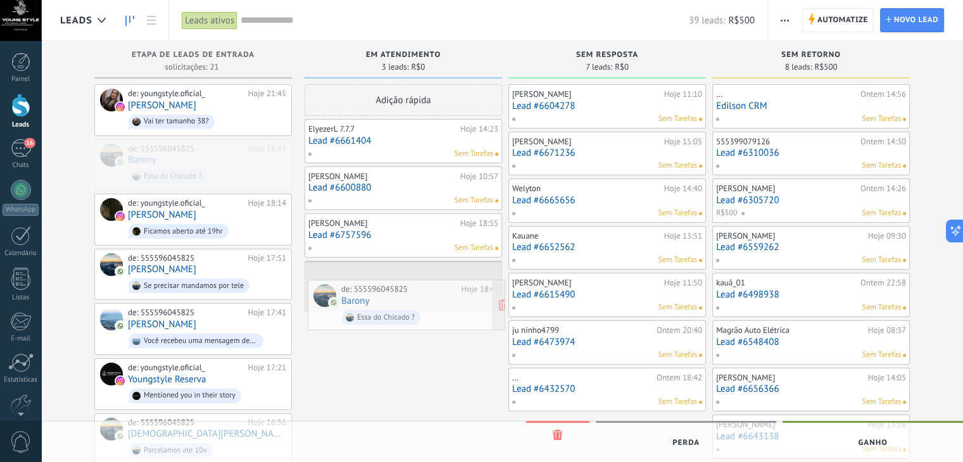
drag, startPoint x: 203, startPoint y: 158, endPoint x: 420, endPoint y: 301, distance: 260.0
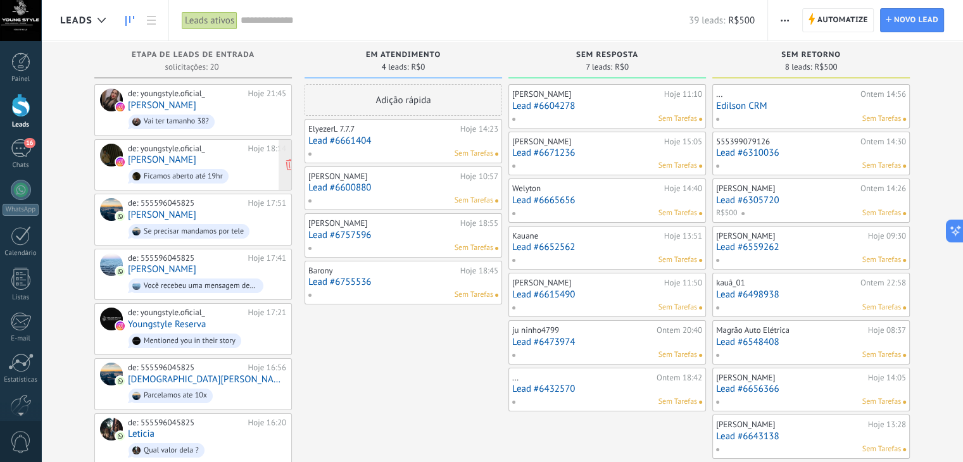
click at [238, 173] on span "Ficamos aberto até 19hr" at bounding box center [207, 176] width 158 height 20
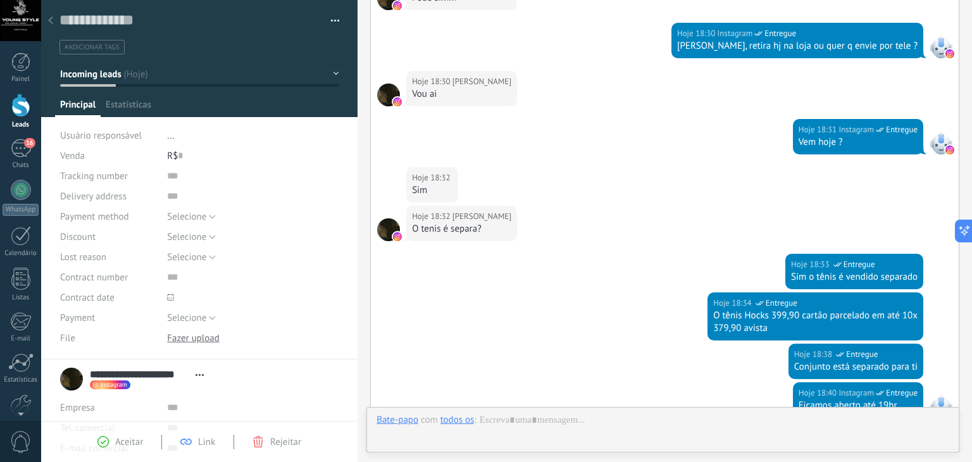
scroll to position [595, 0]
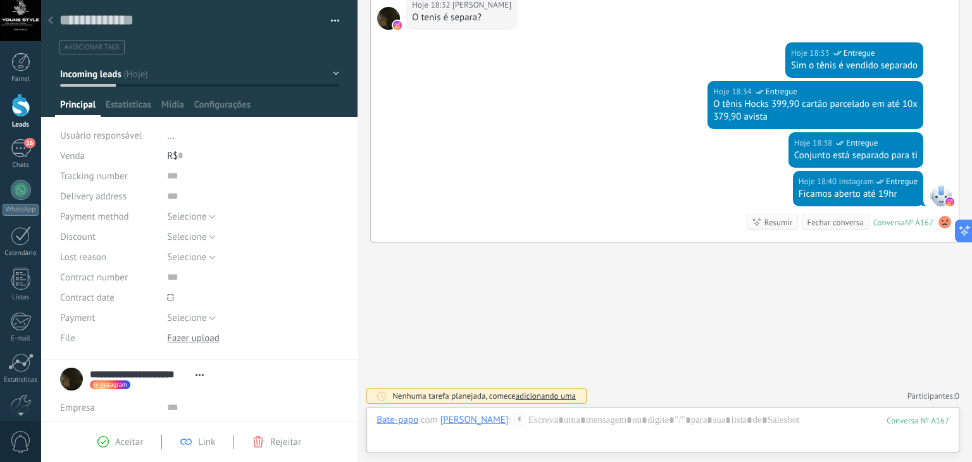
click at [51, 20] on use at bounding box center [50, 20] width 5 height 8
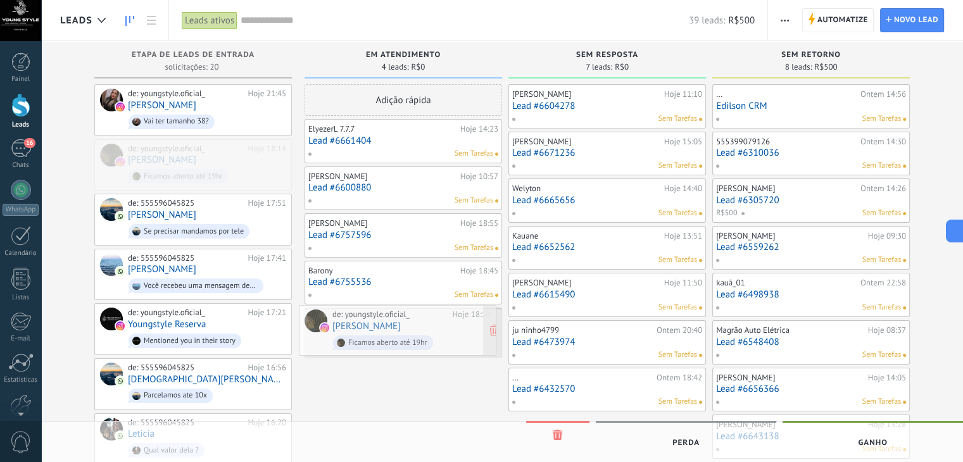
drag, startPoint x: 236, startPoint y: 162, endPoint x: 441, endPoint y: 330, distance: 264.9
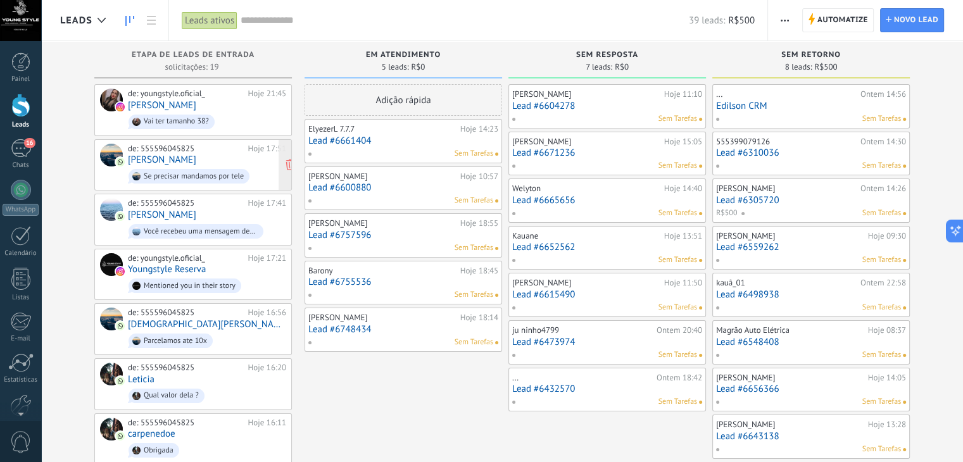
click at [231, 161] on div "de: 555596045825 Hoje 17:51 [PERSON_NAME] Se precisar mandamos por tele" at bounding box center [207, 165] width 158 height 43
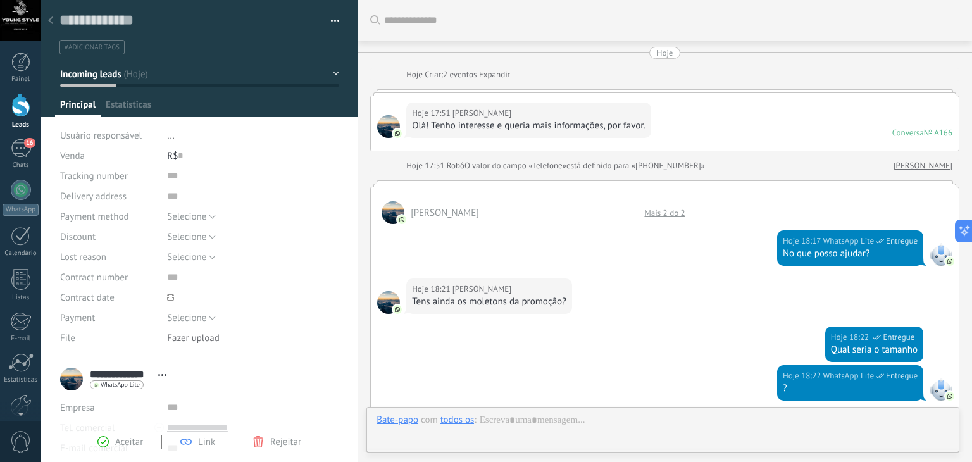
scroll to position [18, 0]
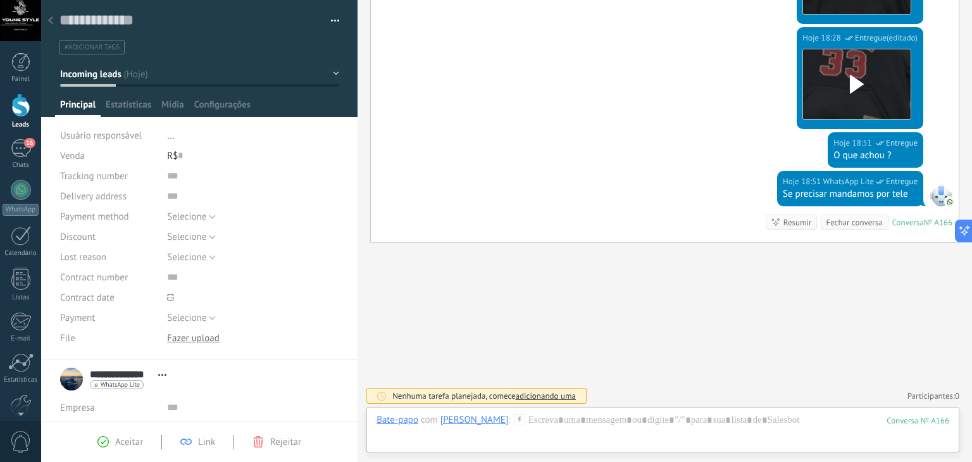
click at [51, 20] on icon at bounding box center [50, 20] width 5 height 8
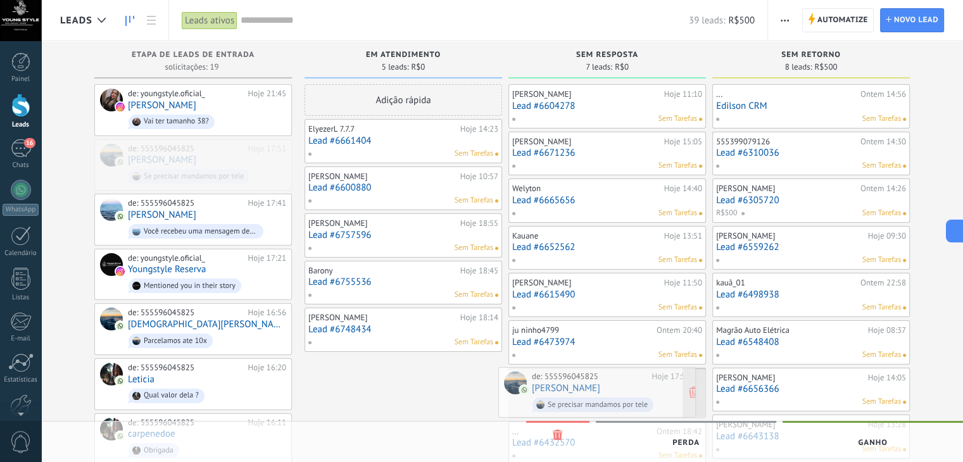
drag, startPoint x: 220, startPoint y: 161, endPoint x: 624, endPoint y: 390, distance: 464.8
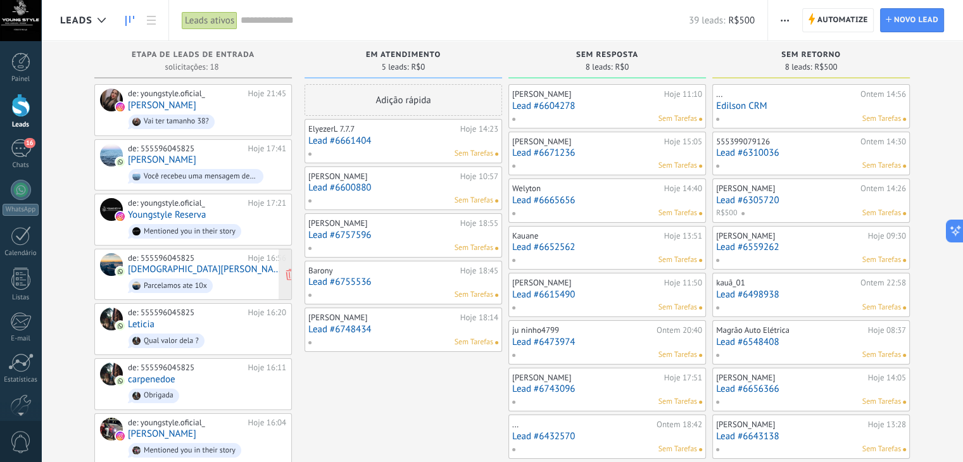
click at [240, 276] on span "Parcelamos ate 10x" at bounding box center [207, 286] width 158 height 20
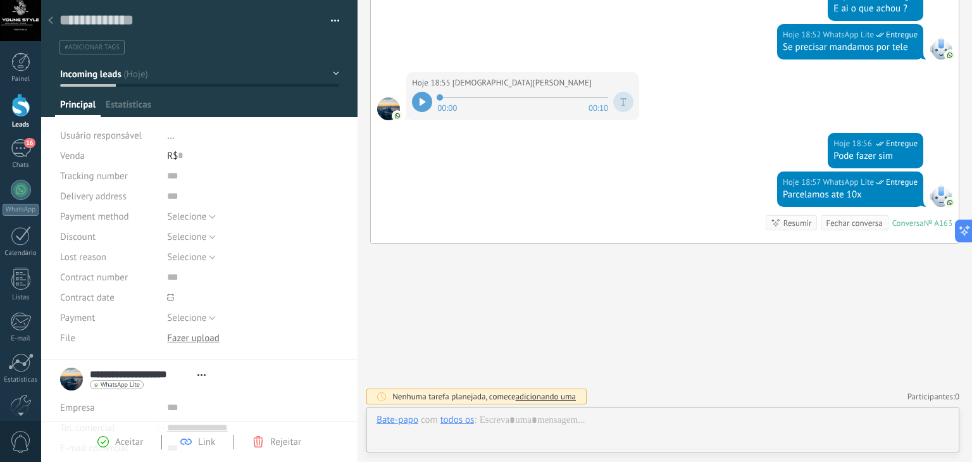
scroll to position [18, 0]
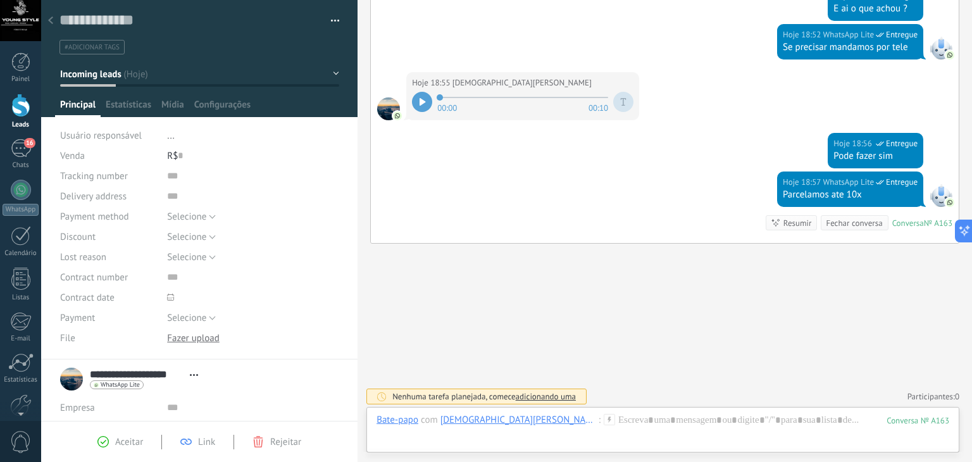
click at [462, 204] on div "Hoje 18:57 WhatsApp Lite Entregue Parcelamos ate 10x Conversa № A163 Conversa №…" at bounding box center [665, 208] width 588 height 72
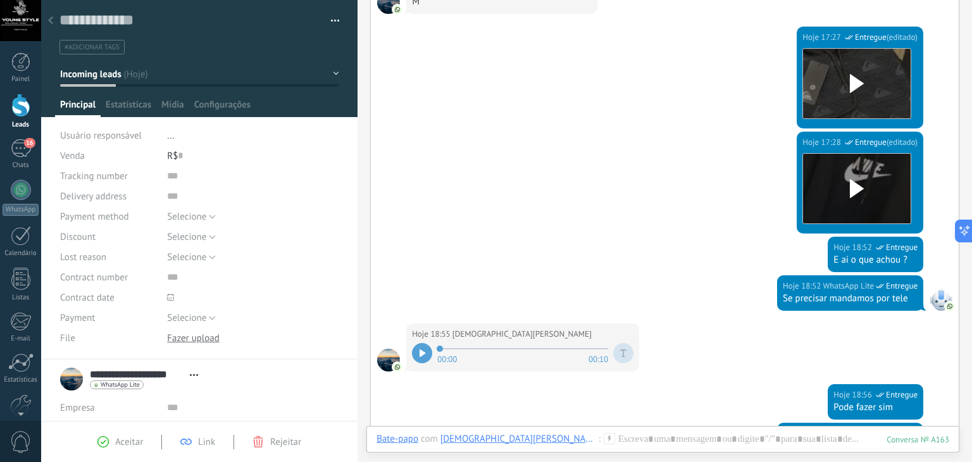
scroll to position [362, 0]
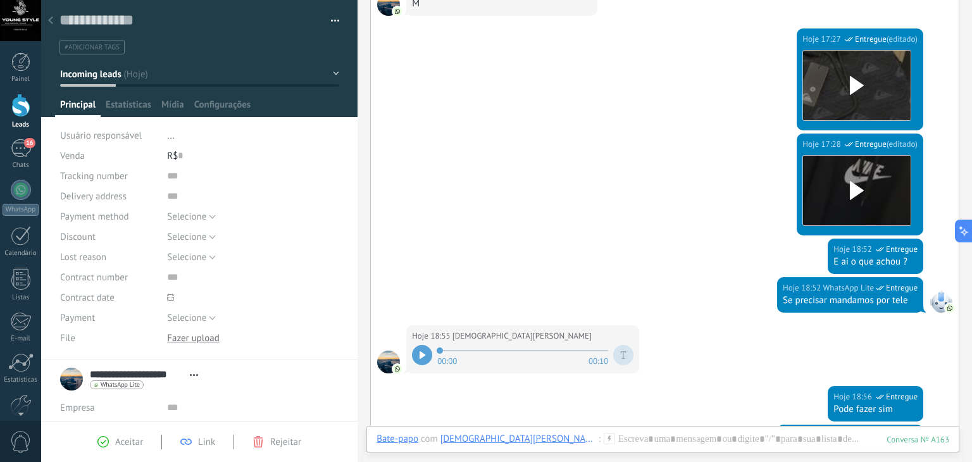
click at [423, 346] on div at bounding box center [422, 355] width 20 height 20
click at [47, 21] on div at bounding box center [51, 21] width 18 height 25
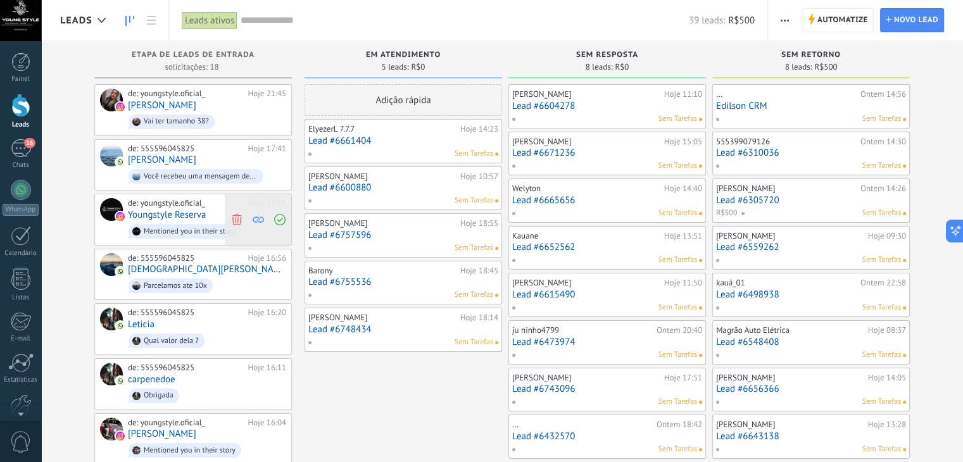
click at [232, 218] on icon at bounding box center [236, 219] width 11 height 11
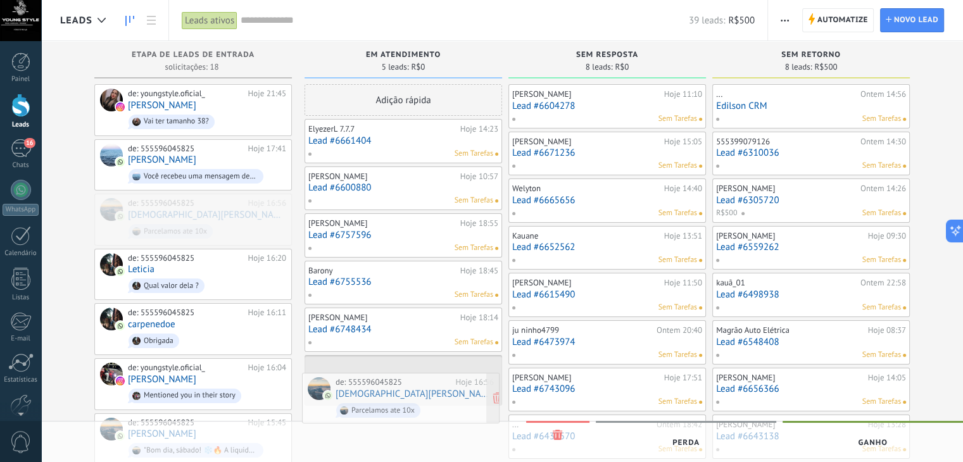
drag, startPoint x: 235, startPoint y: 221, endPoint x: 443, endPoint y: 401, distance: 275.0
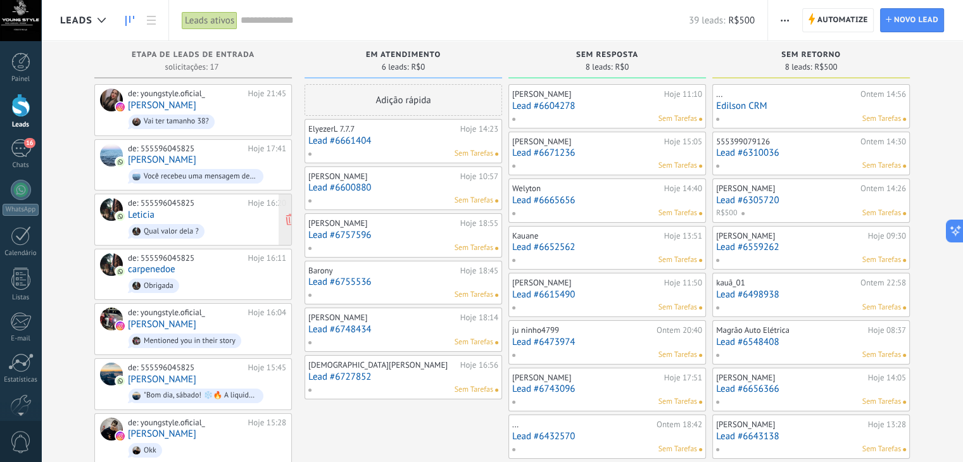
click at [137, 213] on link "Leticia" at bounding box center [141, 214] width 27 height 11
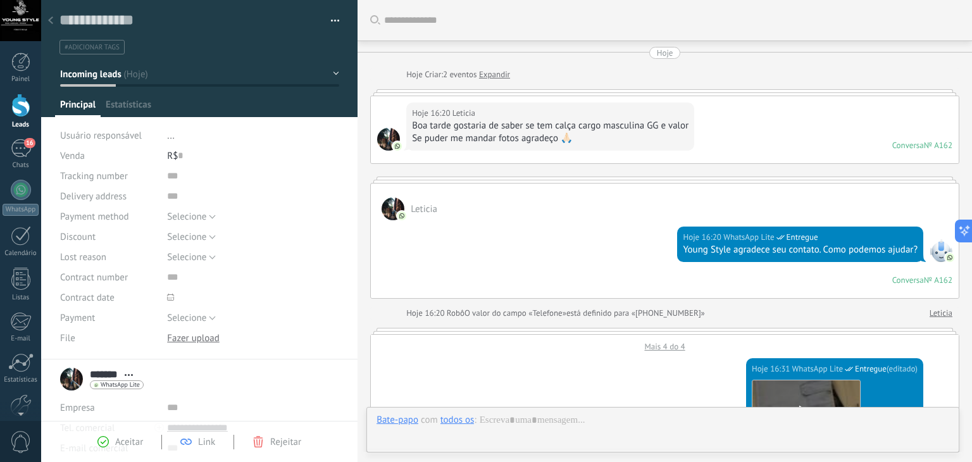
scroll to position [670, 0]
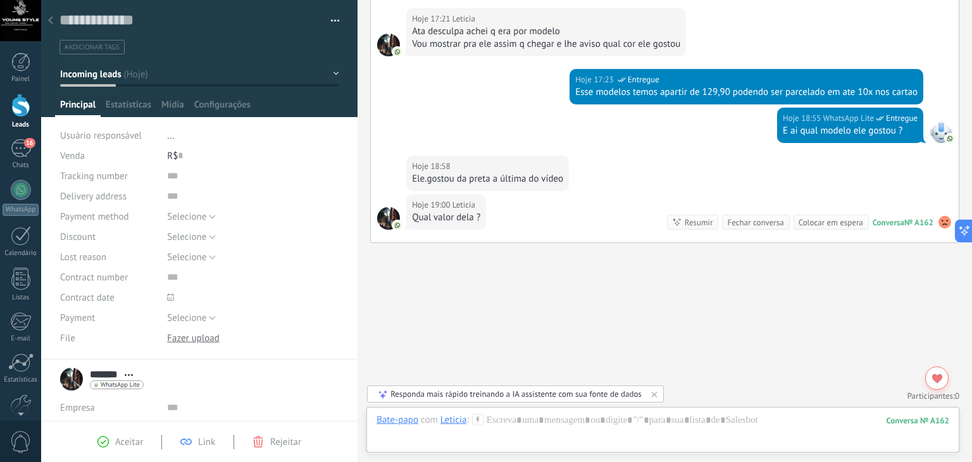
click at [50, 16] on icon at bounding box center [50, 20] width 5 height 8
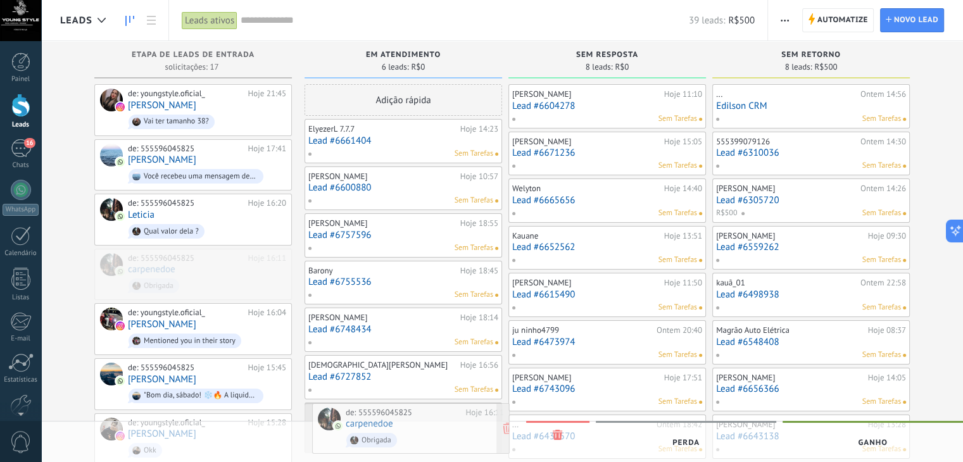
drag, startPoint x: 226, startPoint y: 266, endPoint x: 443, endPoint y: 423, distance: 267.5
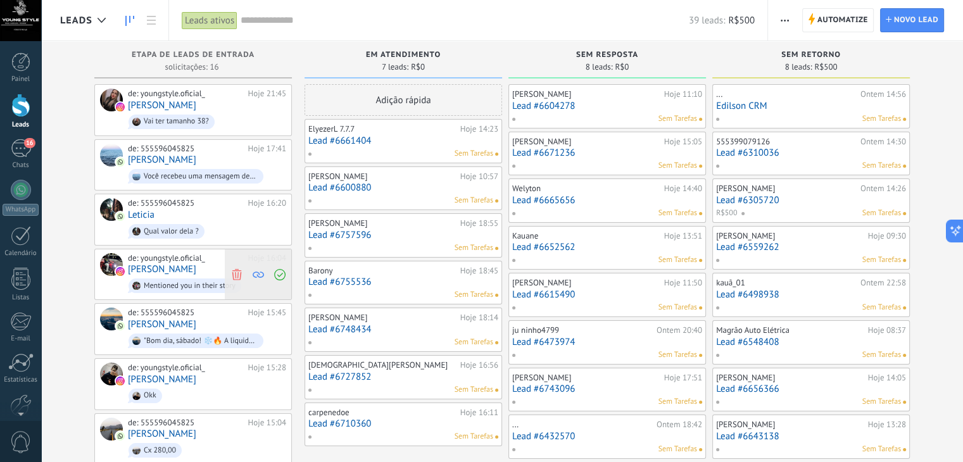
click at [235, 272] on use at bounding box center [236, 273] width 9 height 11
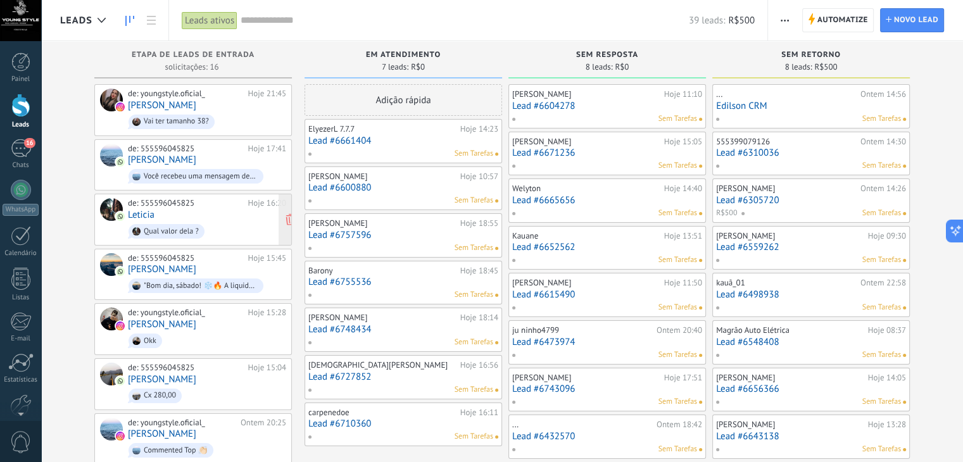
click at [134, 209] on link "Leticia" at bounding box center [141, 214] width 27 height 11
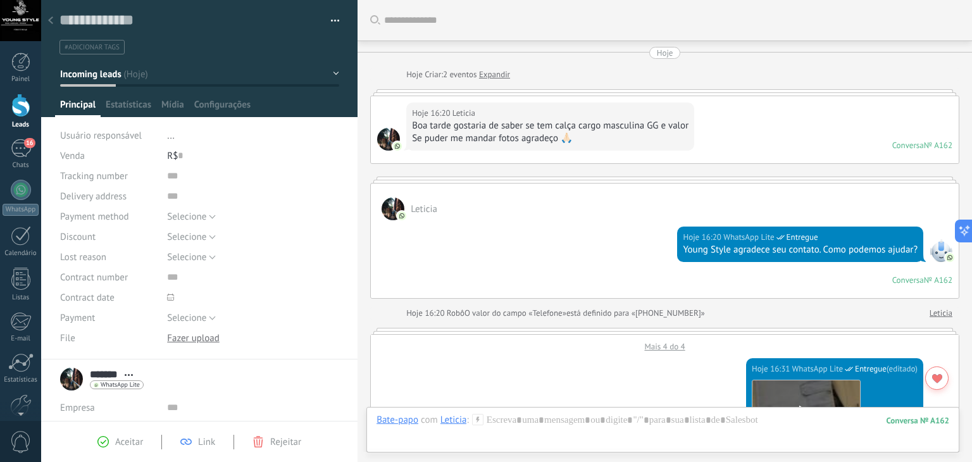
scroll to position [670, 0]
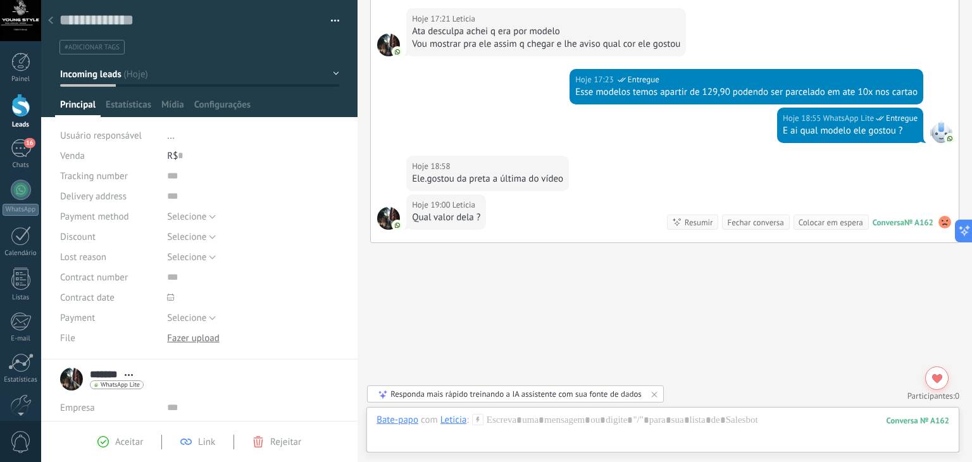
click at [50, 15] on div at bounding box center [51, 21] width 18 height 25
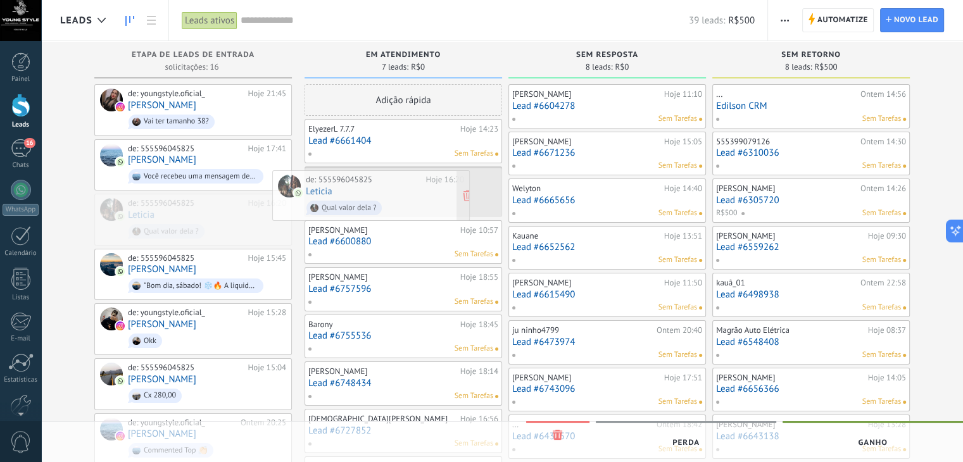
drag, startPoint x: 228, startPoint y: 212, endPoint x: 410, endPoint y: 191, distance: 182.8
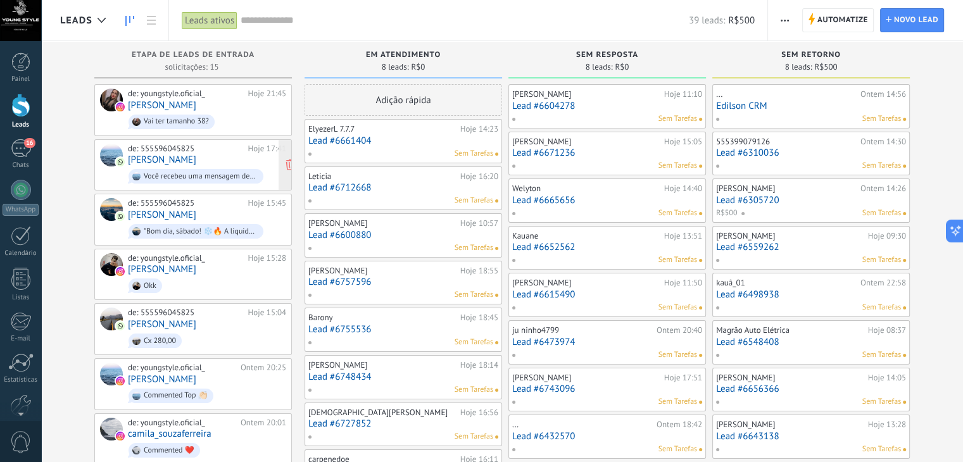
click at [208, 160] on div "de: 555596045825 Hoje 17:41 [PERSON_NAME] recebeu uma mensagem de mídia (ID da …" at bounding box center [207, 165] width 158 height 43
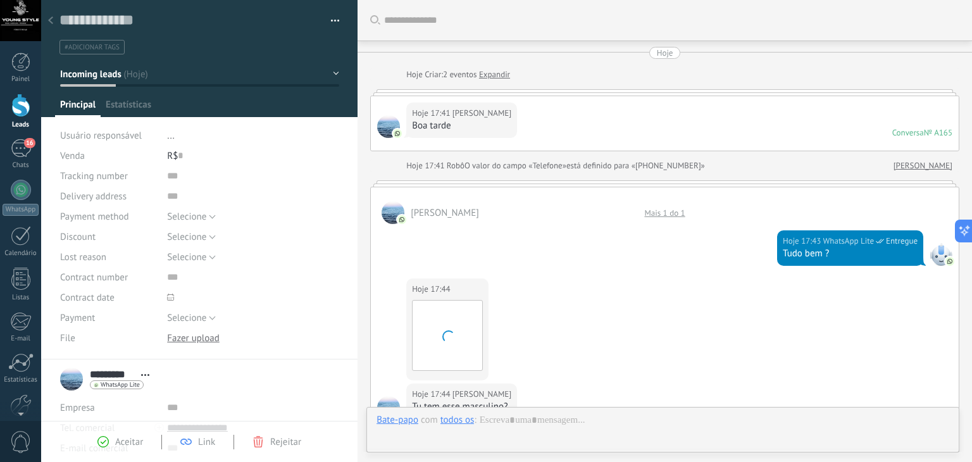
scroll to position [18, 0]
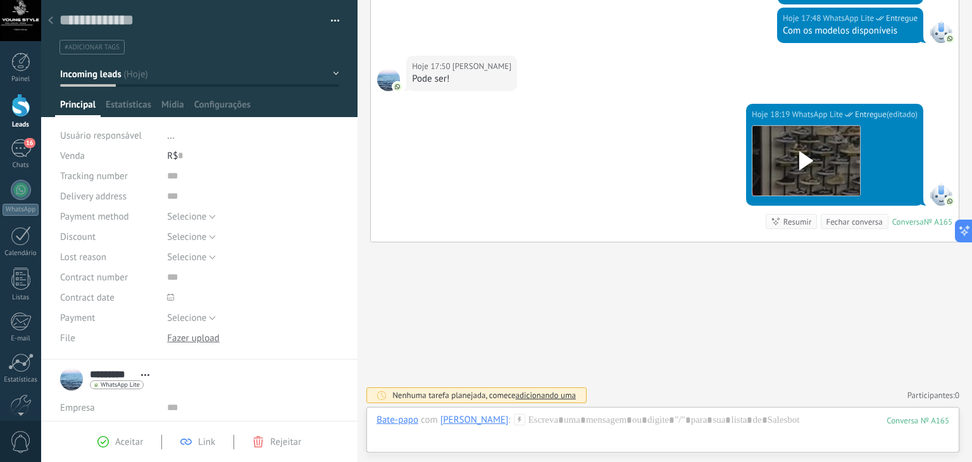
click at [49, 21] on use at bounding box center [50, 20] width 5 height 8
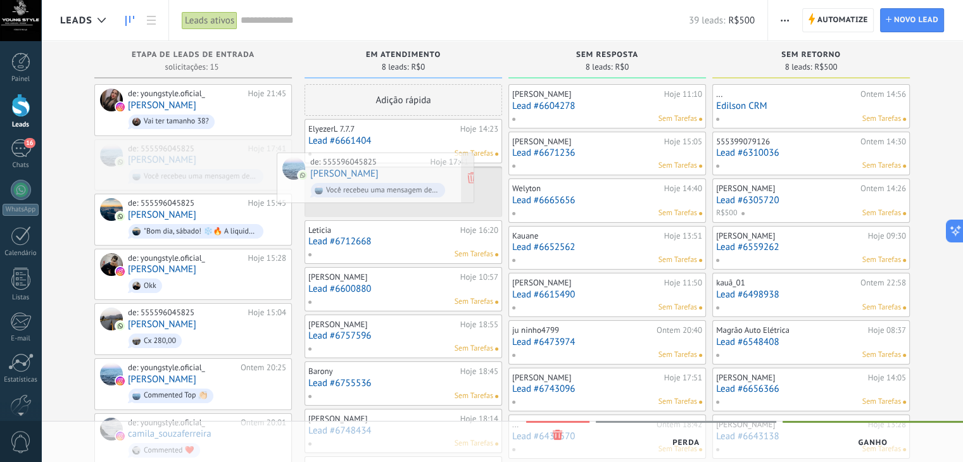
drag, startPoint x: 207, startPoint y: 153, endPoint x: 402, endPoint y: 170, distance: 195.7
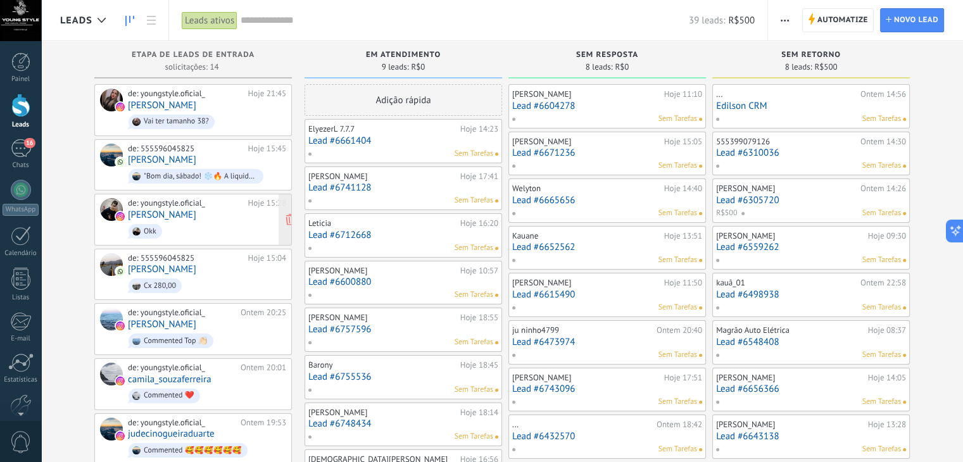
click at [207, 223] on span "Okk" at bounding box center [207, 232] width 158 height 20
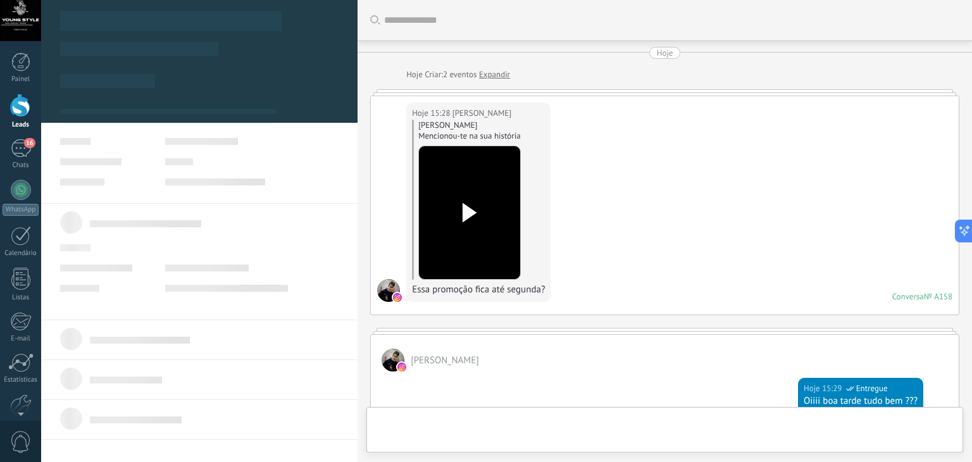
type textarea "**********"
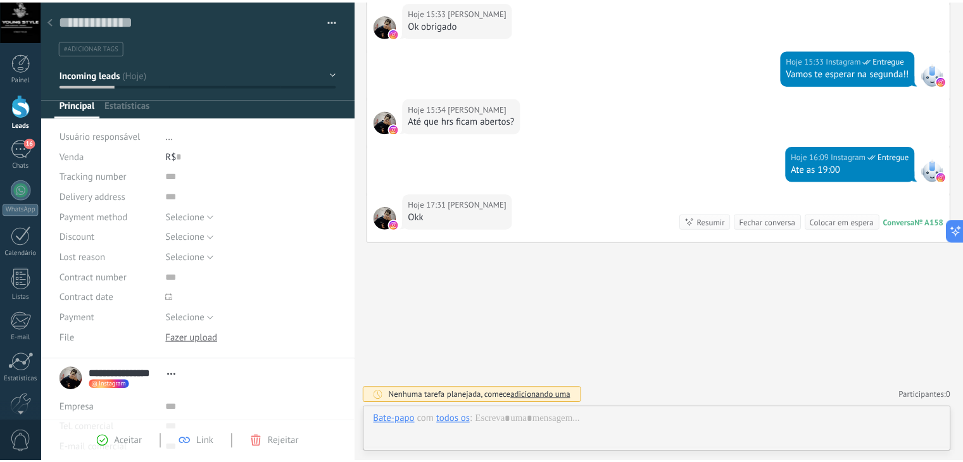
scroll to position [18, 0]
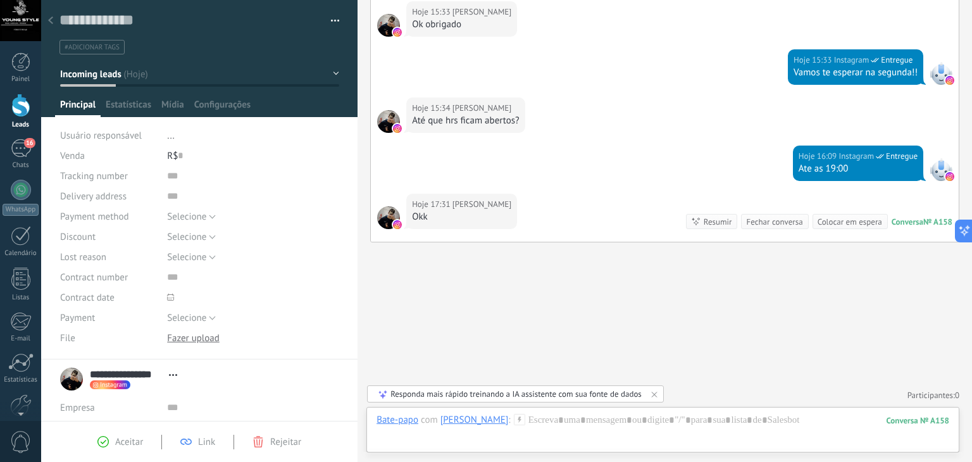
click at [49, 16] on div at bounding box center [51, 21] width 18 height 25
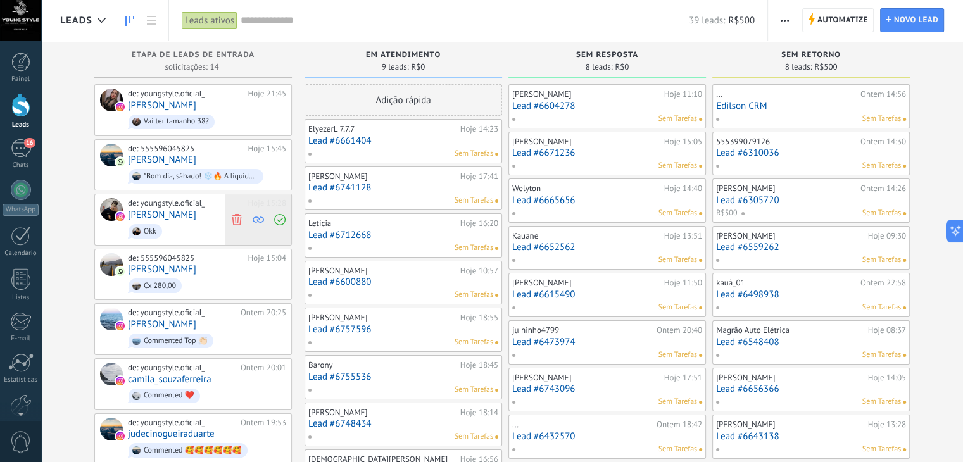
click at [235, 215] on icon at bounding box center [236, 219] width 11 height 11
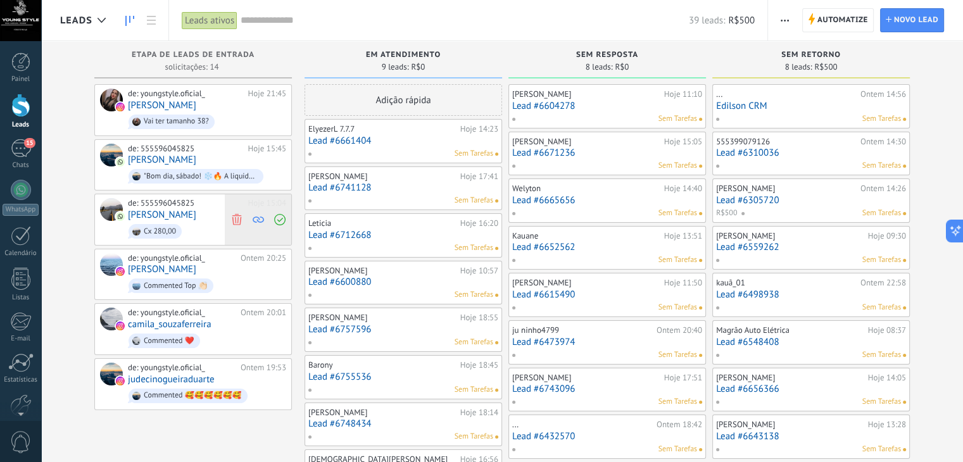
click at [233, 211] on span at bounding box center [236, 219] width 17 height 51
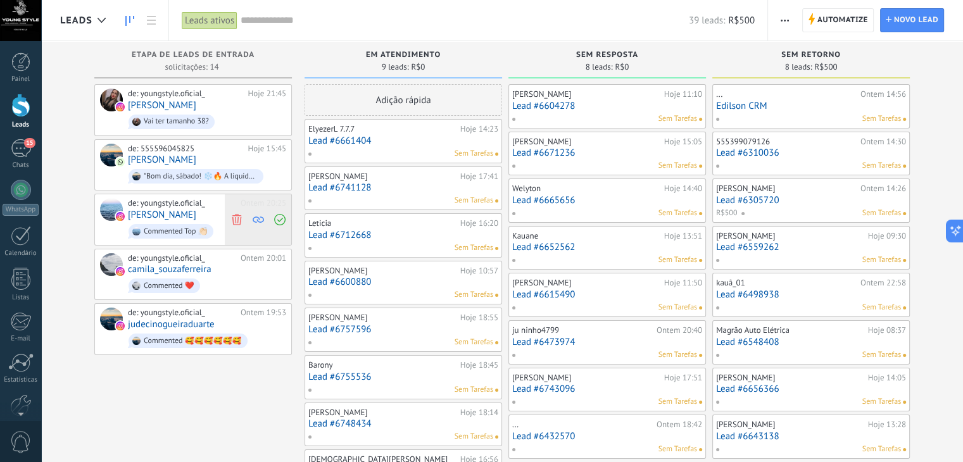
click at [238, 215] on use at bounding box center [236, 219] width 9 height 11
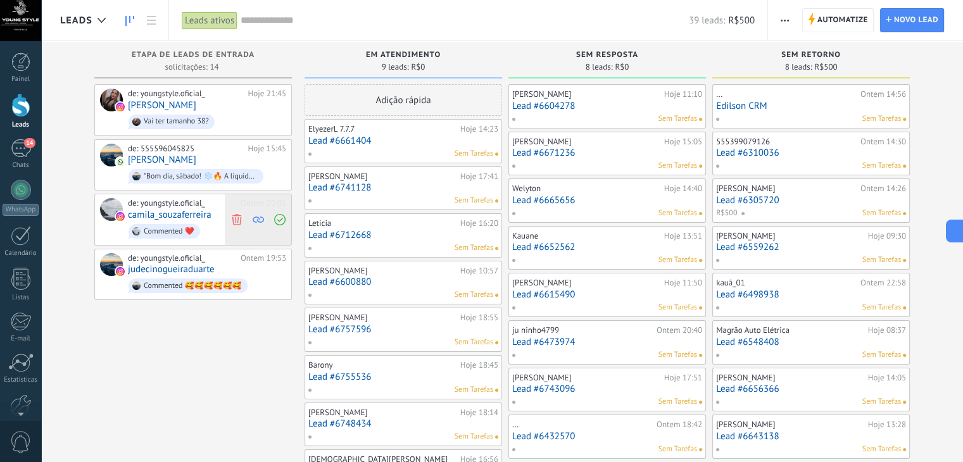
click at [234, 217] on icon at bounding box center [236, 219] width 11 height 11
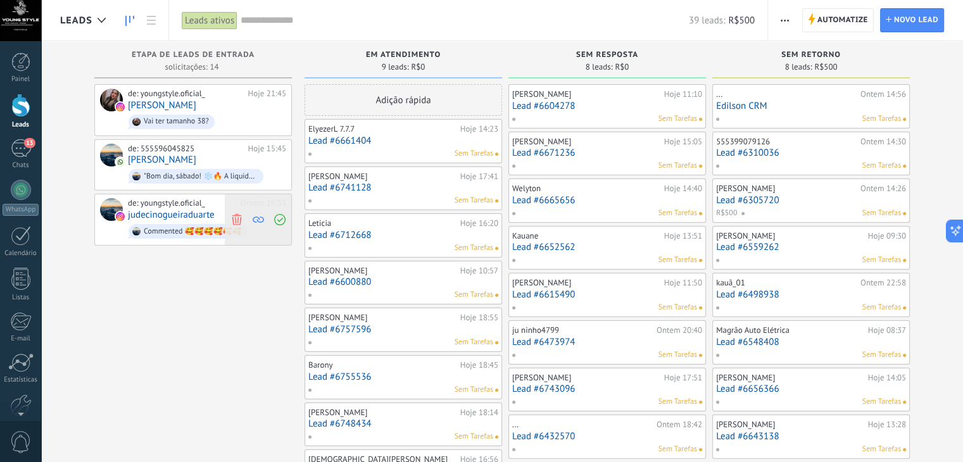
click at [234, 215] on icon at bounding box center [236, 219] width 11 height 11
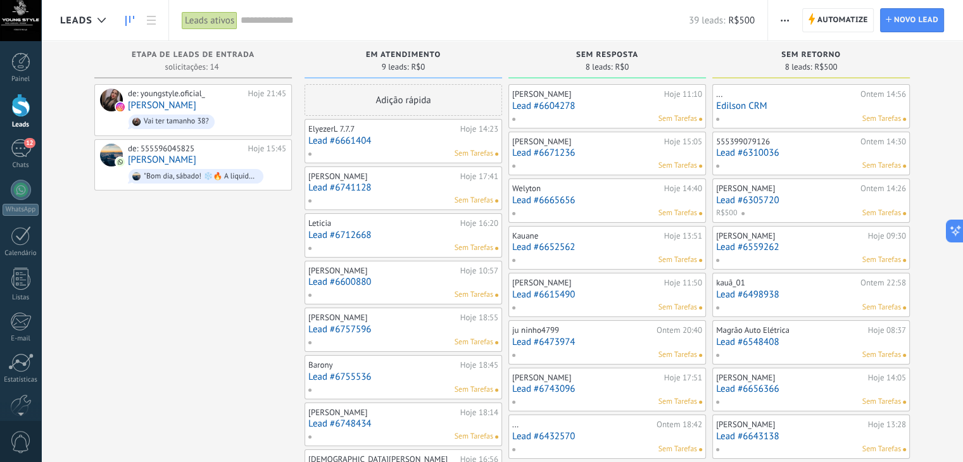
click at [23, 103] on div at bounding box center [20, 105] width 19 height 23
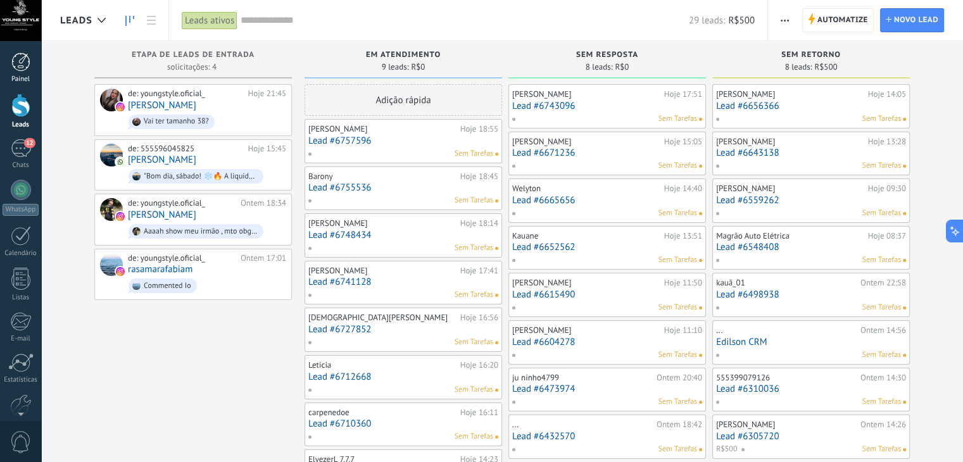
click at [24, 66] on div at bounding box center [20, 62] width 19 height 19
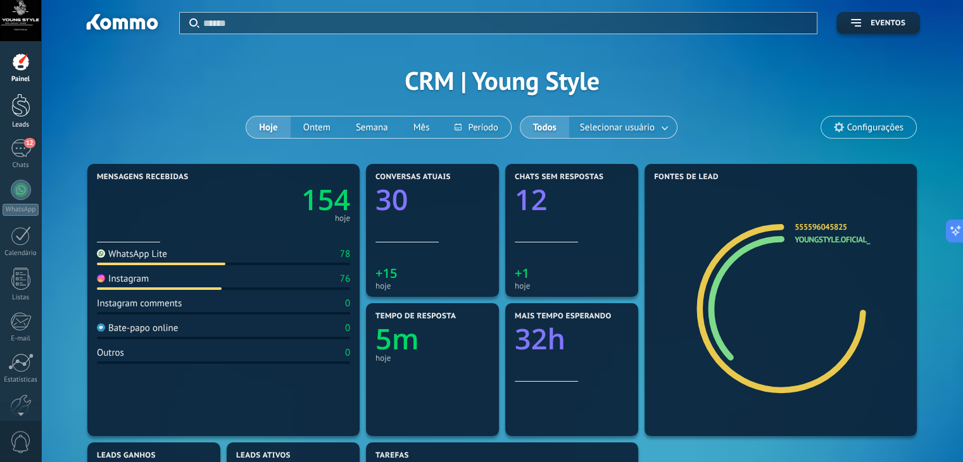
click at [20, 109] on div at bounding box center [20, 105] width 19 height 23
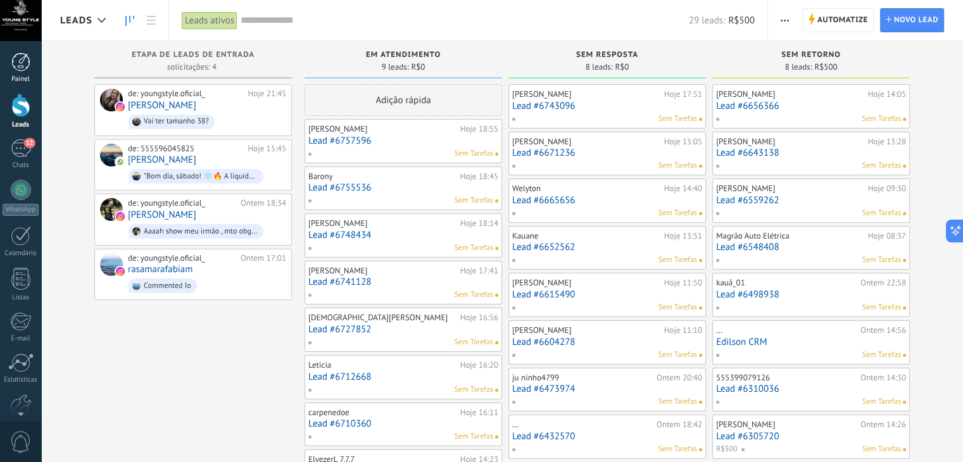
click at [11, 57] on div at bounding box center [20, 62] width 19 height 19
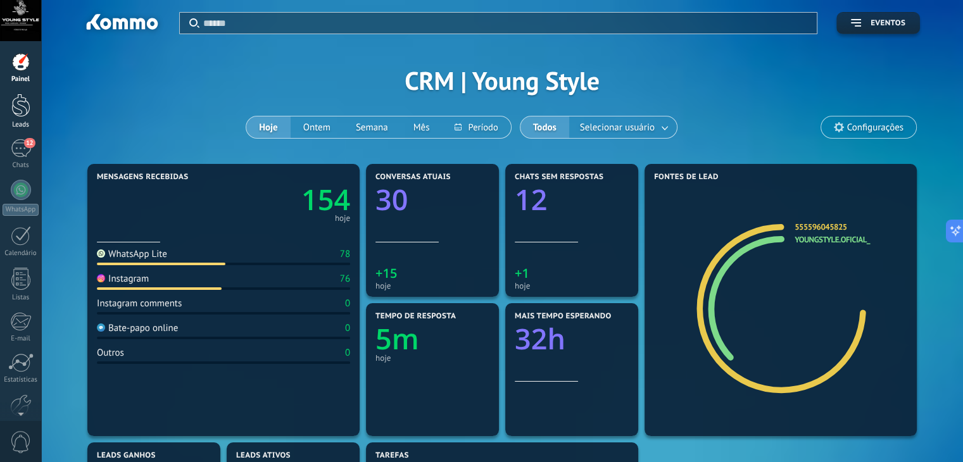
click at [15, 108] on div at bounding box center [20, 105] width 19 height 23
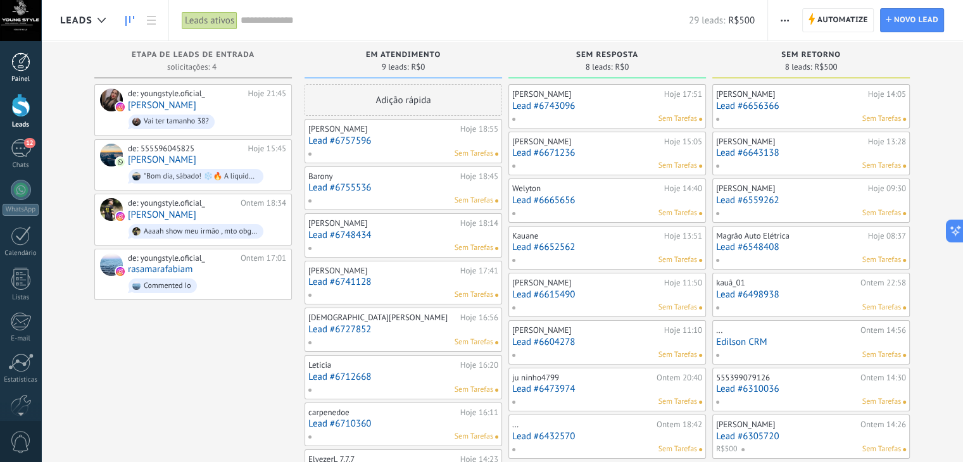
click at [17, 73] on link "Painel" at bounding box center [20, 68] width 41 height 31
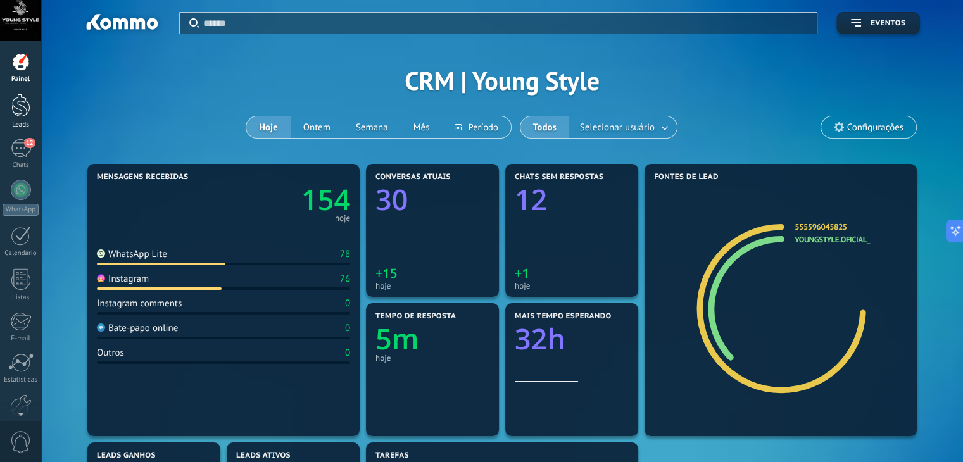
click at [19, 112] on div at bounding box center [20, 105] width 19 height 23
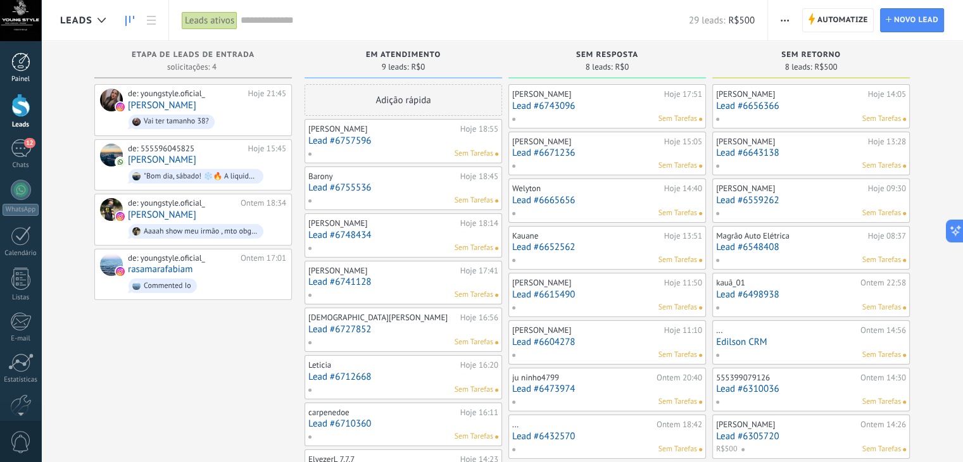
click at [21, 59] on div at bounding box center [20, 62] width 19 height 19
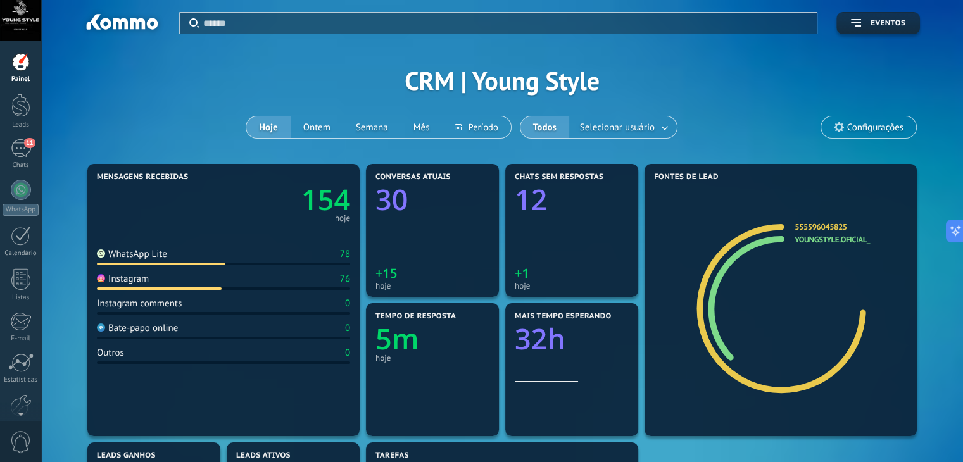
click at [271, 124] on button "Hoje" at bounding box center [268, 127] width 44 height 22
